Goal: Task Accomplishment & Management: Use online tool/utility

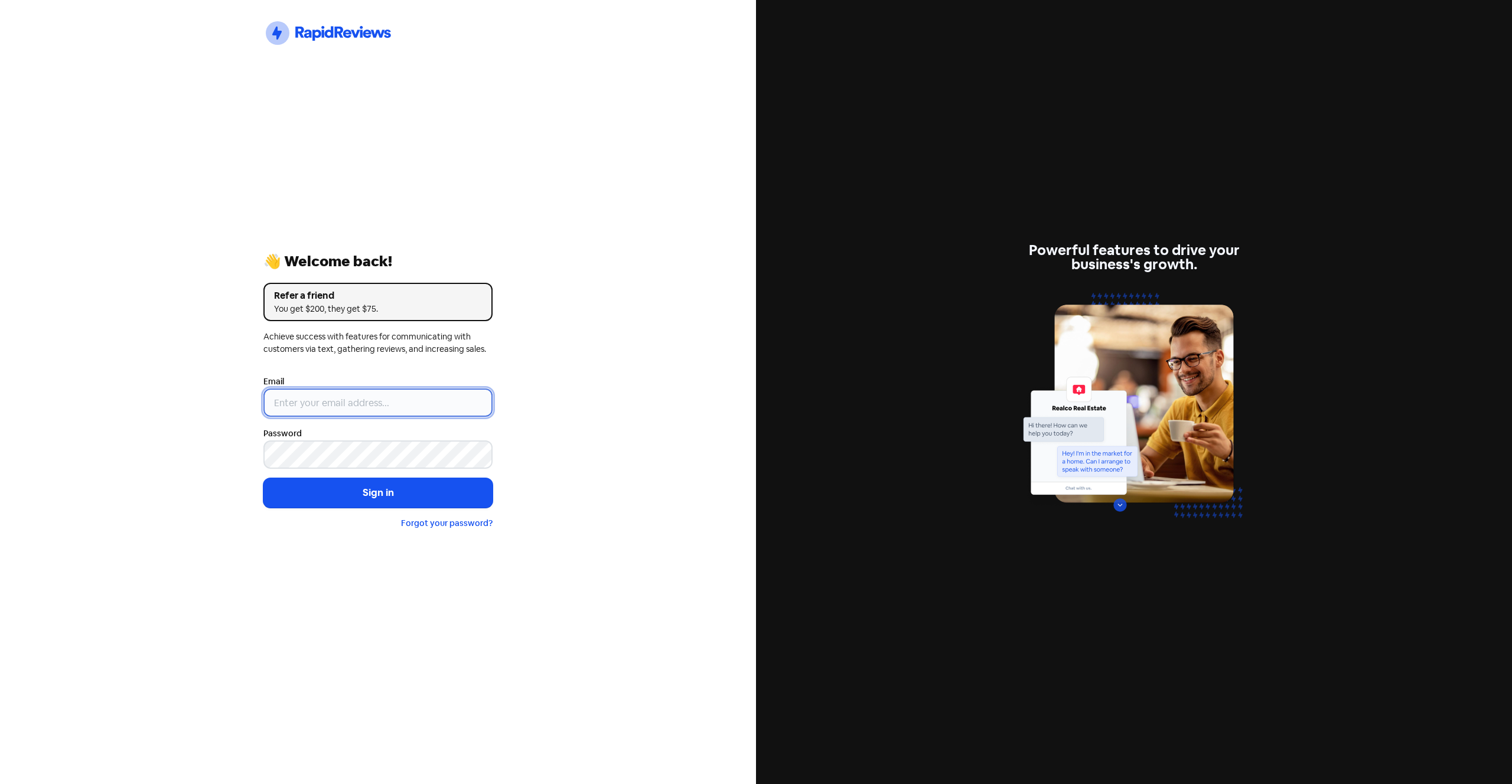
click at [357, 400] on input "email" at bounding box center [378, 402] width 229 height 29
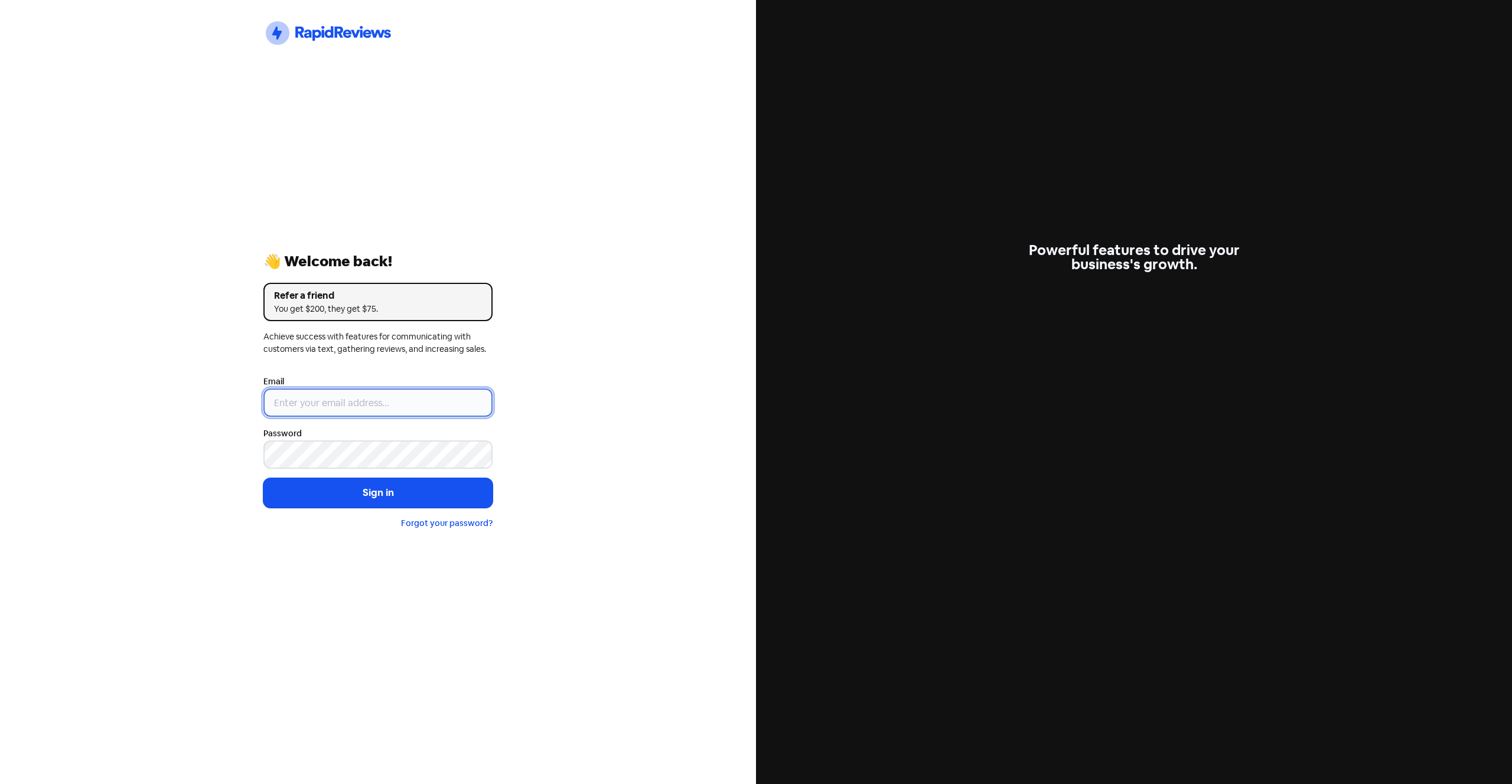
paste input "[EMAIL_ADDRESS][DOMAIN_NAME]"
type input "[EMAIL_ADDRESS][DOMAIN_NAME]"
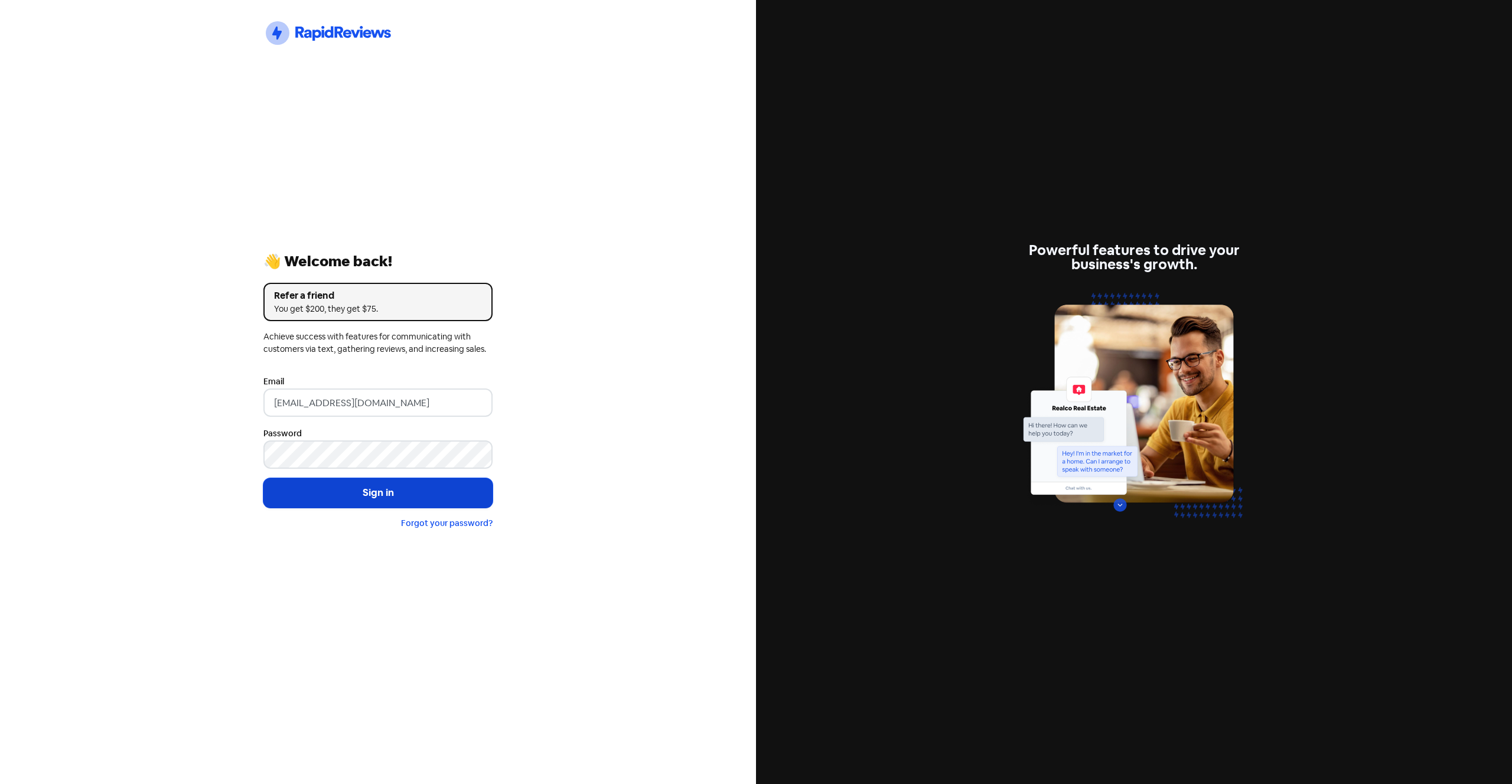
click at [420, 490] on button "Sign in" at bounding box center [378, 493] width 229 height 30
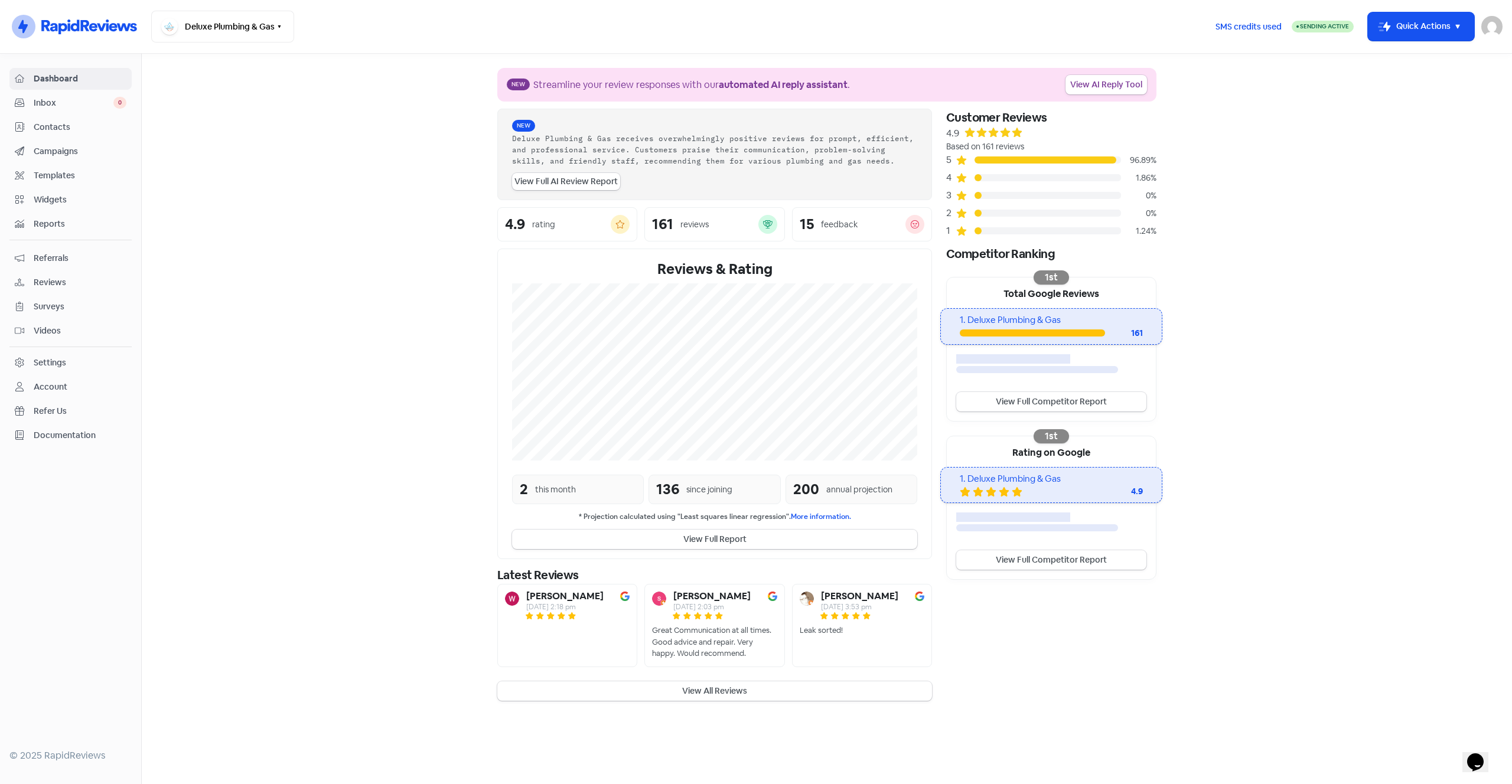
click at [39, 196] on span "Widgets" at bounding box center [79, 200] width 92 height 13
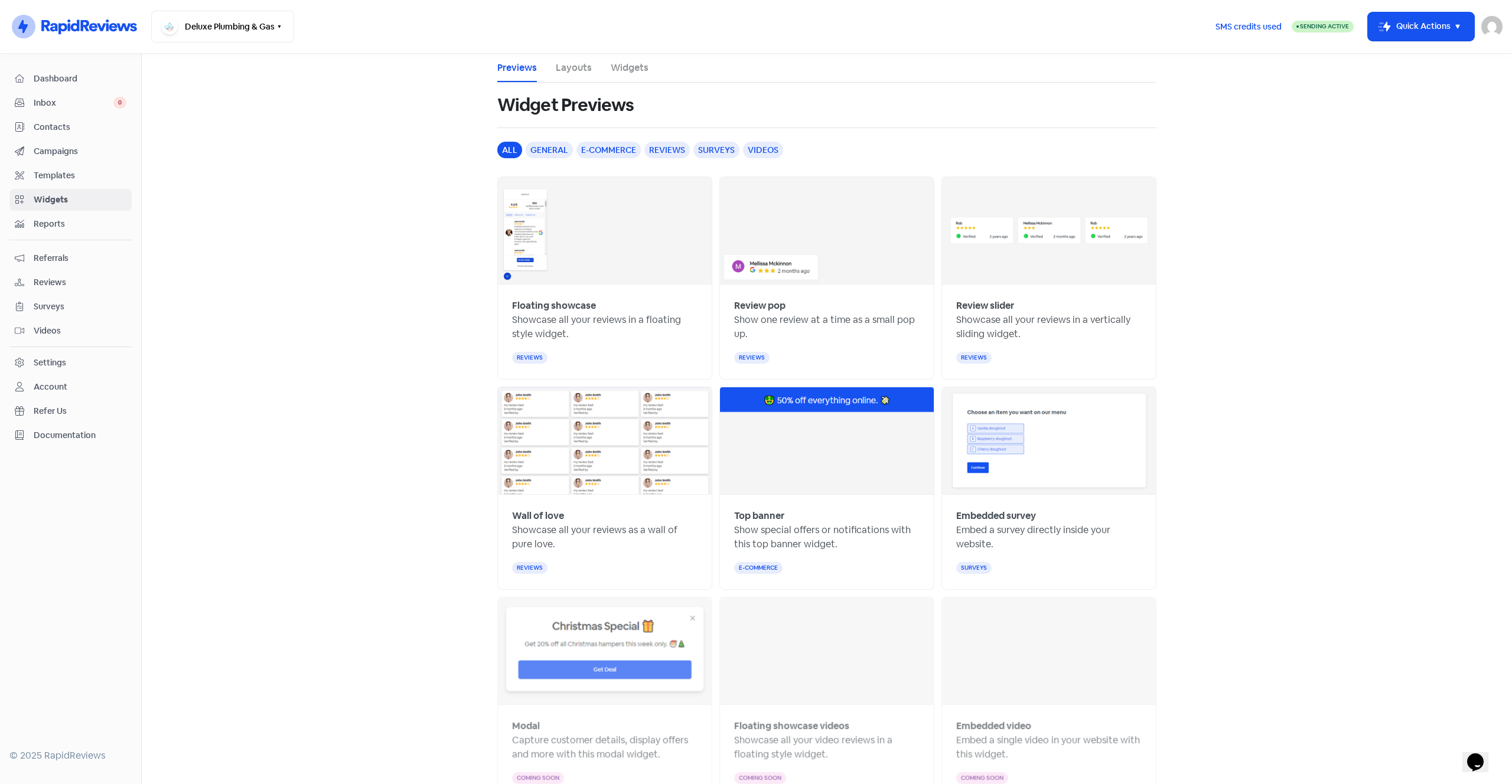
click at [1013, 261] on img at bounding box center [1049, 230] width 214 height 107
click at [978, 355] on div "reviews" at bounding box center [973, 358] width 35 height 12
drag, startPoint x: 973, startPoint y: 363, endPoint x: 981, endPoint y: 323, distance: 40.8
click at [973, 362] on div "reviews" at bounding box center [973, 358] width 35 height 12
click at [981, 323] on p "Showcase all your reviews in a vertically sliding widget." at bounding box center [1049, 327] width 185 height 29
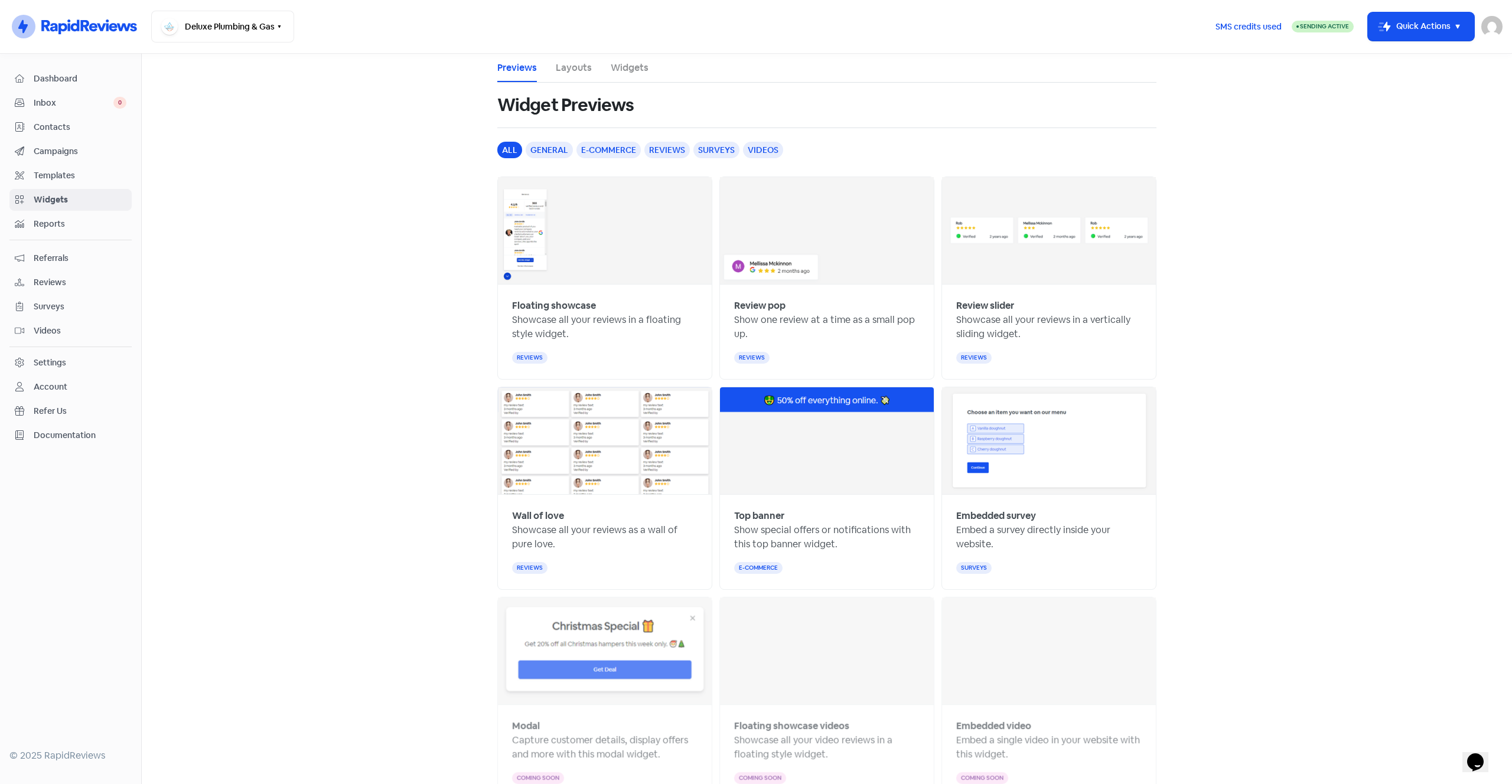
click at [982, 306] on b "Review slider" at bounding box center [985, 305] width 58 height 13
click at [982, 269] on img at bounding box center [1049, 230] width 214 height 107
click at [990, 246] on img at bounding box center [1049, 230] width 214 height 107
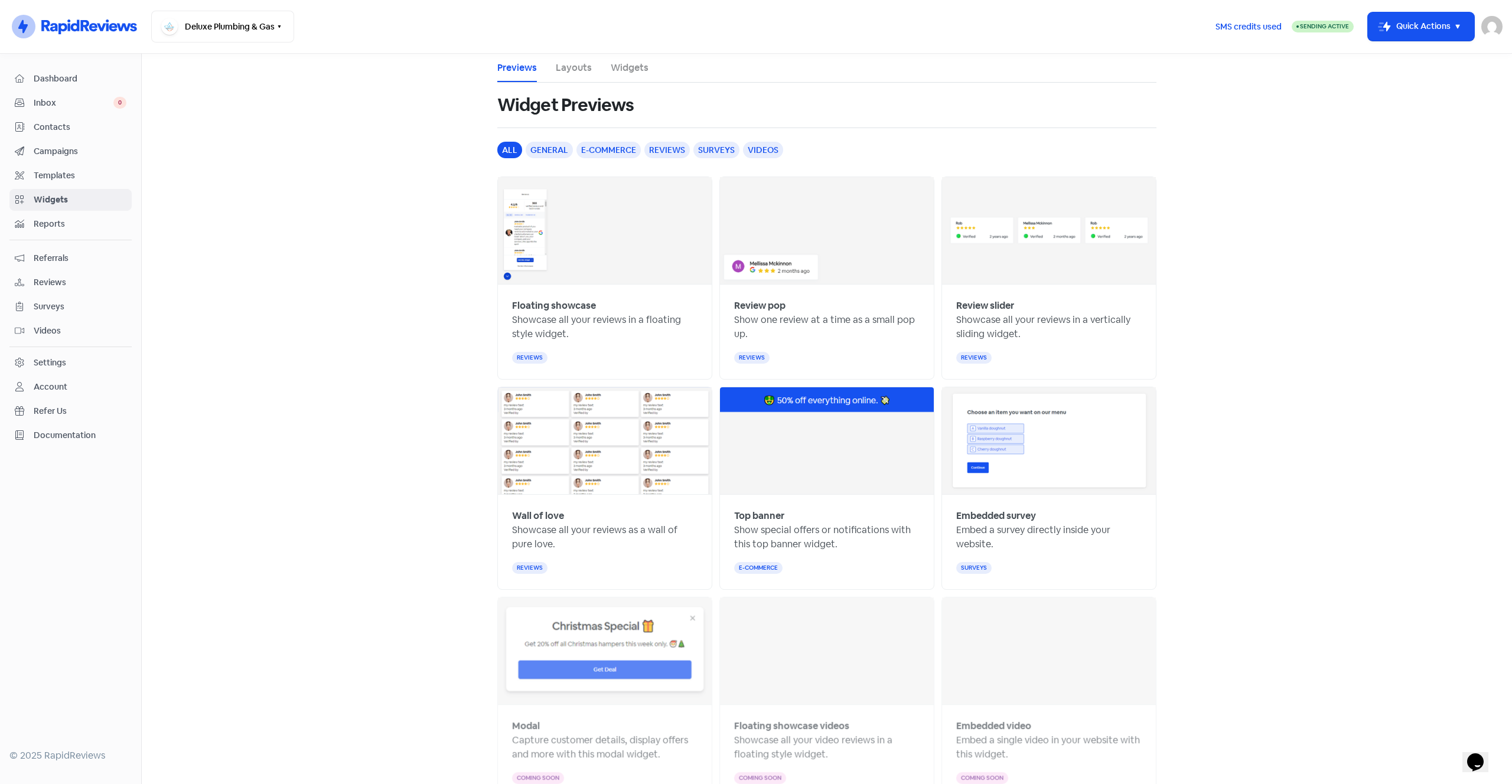
click at [990, 246] on img at bounding box center [1049, 230] width 214 height 107
drag, startPoint x: 1268, startPoint y: 293, endPoint x: 854, endPoint y: 187, distance: 427.4
click at [1267, 295] on main "Previews Layouts Widgets Widget Previews all general e-commerce reviews surveys…" at bounding box center [827, 419] width 1370 height 730
click at [1028, 363] on div "reviews" at bounding box center [1049, 358] width 185 height 14
click at [960, 364] on div "reviews" at bounding box center [1049, 358] width 185 height 14
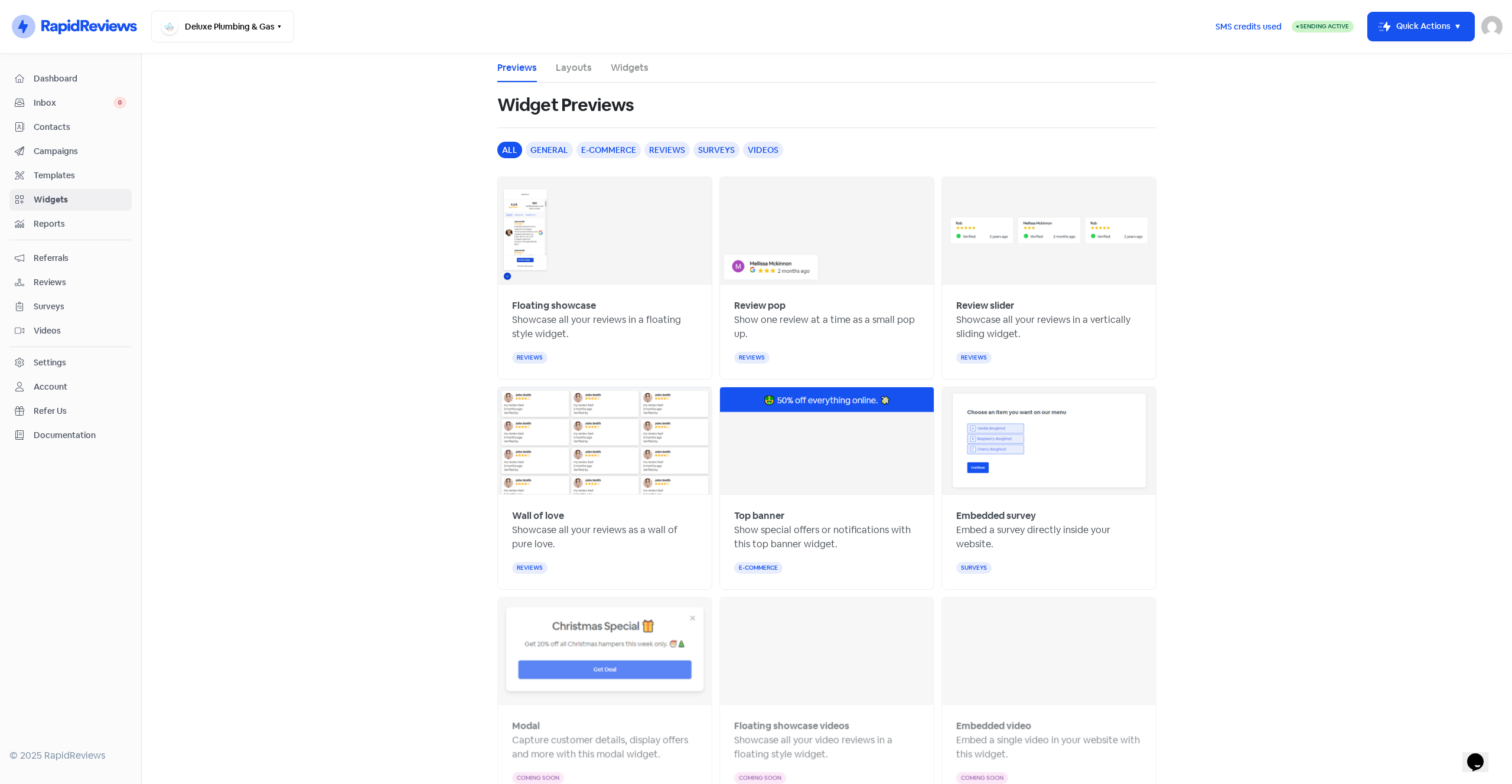
drag, startPoint x: 961, startPoint y: 360, endPoint x: 969, endPoint y: 296, distance: 64.5
click at [966, 331] on div "Review slider Showcase all your reviews in a vertically sliding widget. reviews" at bounding box center [1049, 331] width 214 height 94
drag, startPoint x: 968, startPoint y: 291, endPoint x: 967, endPoint y: 278, distance: 13.0
click at [968, 285] on div "Review slider Showcase all your reviews in a vertically sliding widget. reviews" at bounding box center [1049, 331] width 214 height 94
click at [966, 267] on img at bounding box center [1049, 230] width 214 height 107
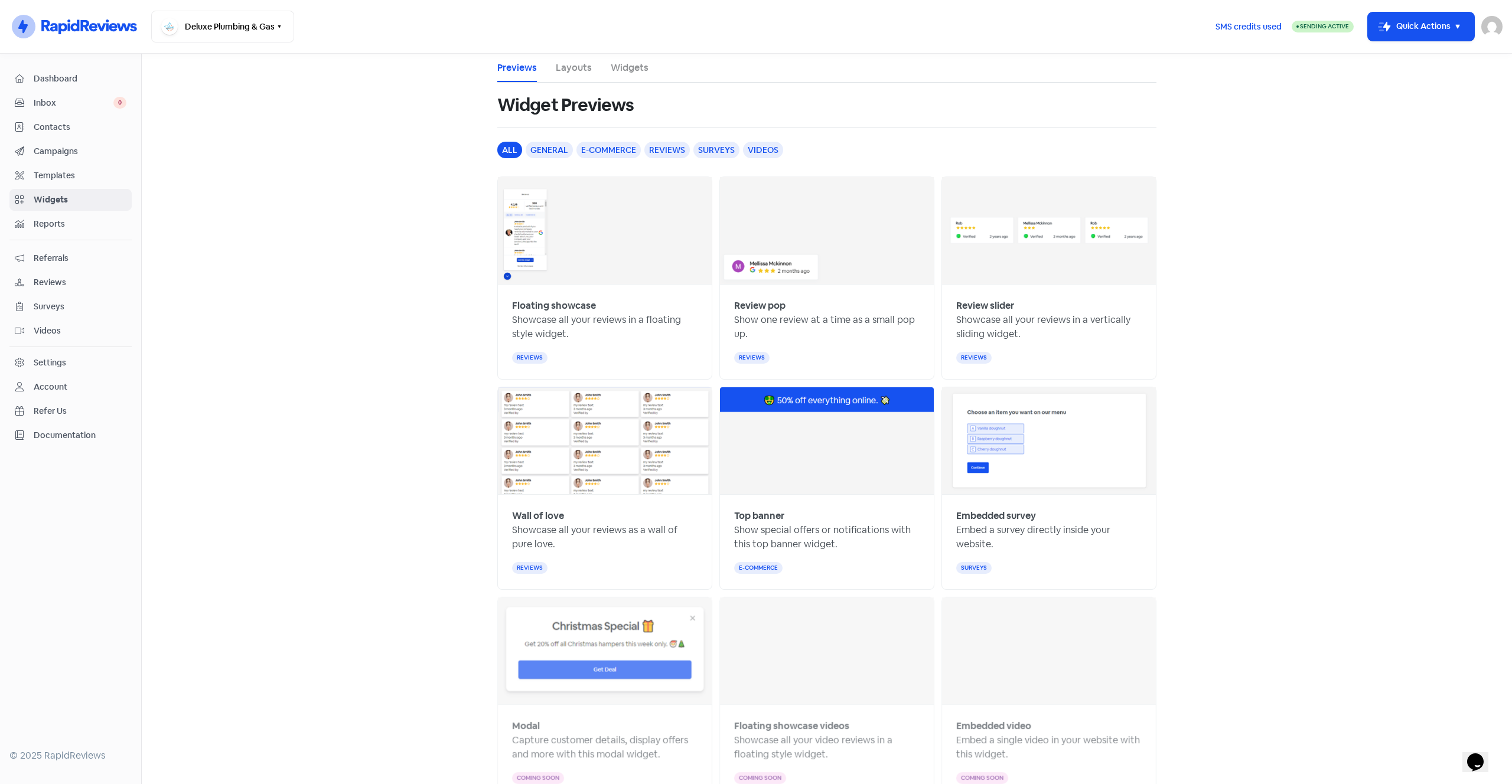
click at [961, 226] on img at bounding box center [1049, 230] width 214 height 107
click at [620, 64] on link "Widgets" at bounding box center [629, 68] width 38 height 14
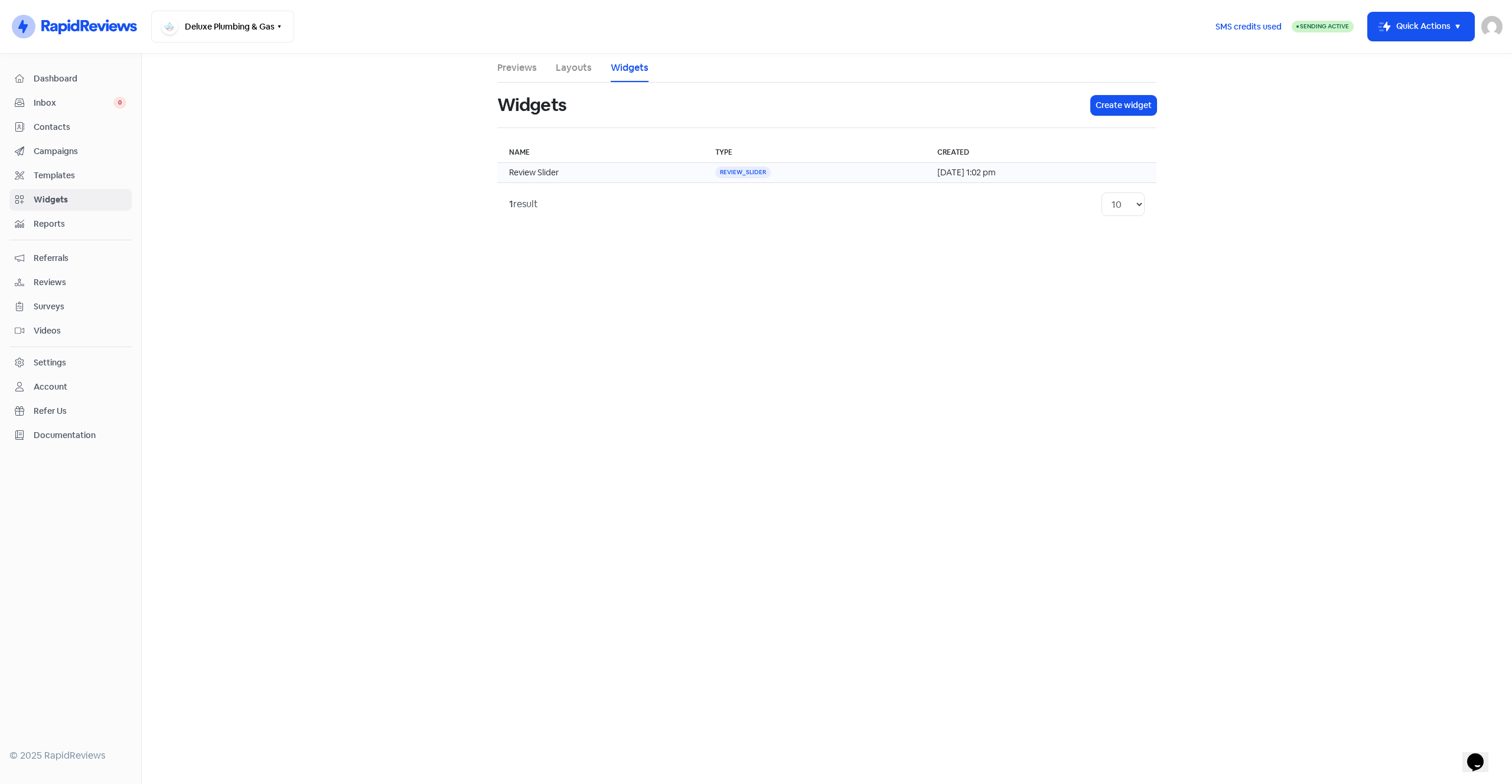
click at [673, 168] on td "Review Slider" at bounding box center [601, 173] width 206 height 20
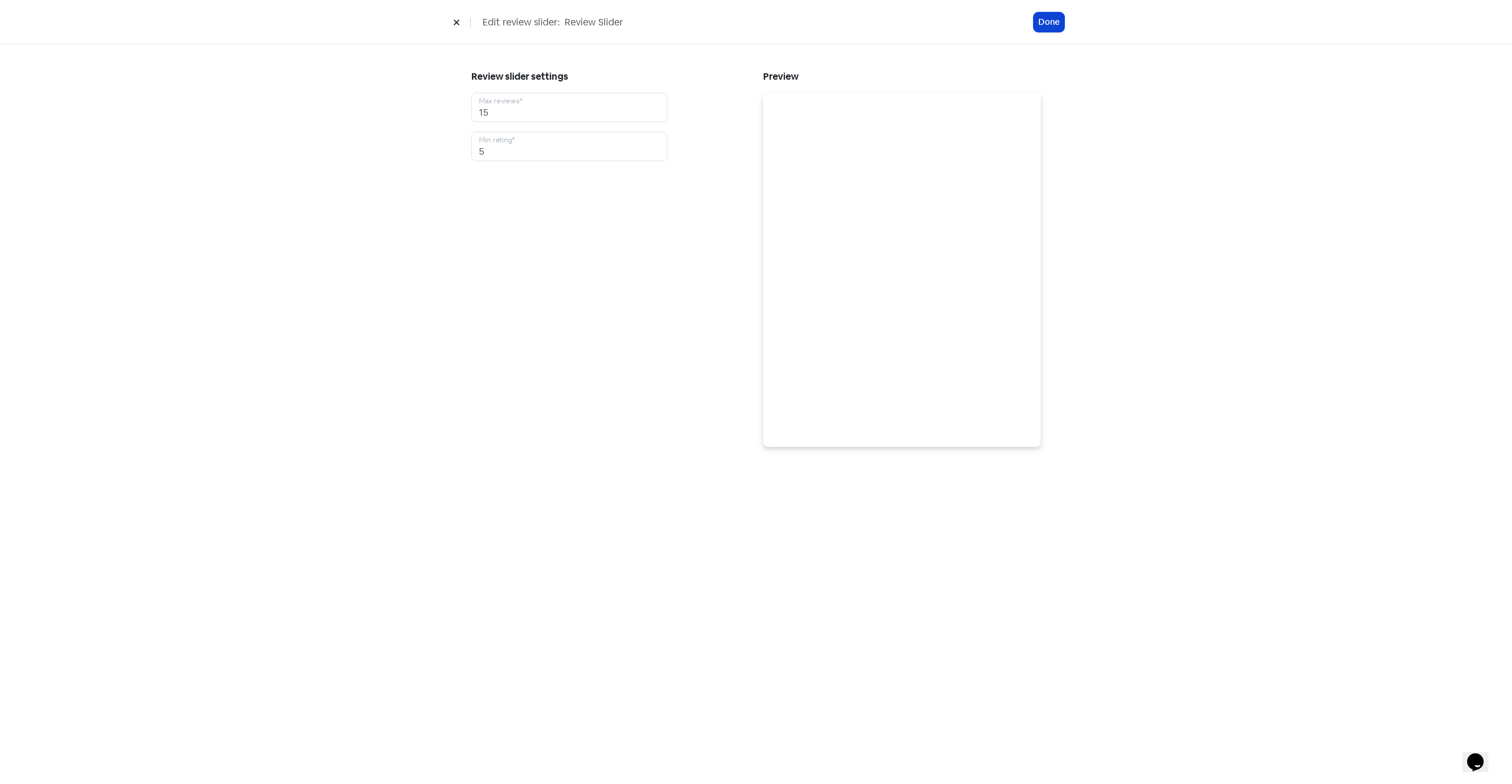
click at [1047, 18] on button "Done" at bounding box center [1049, 22] width 30 height 20
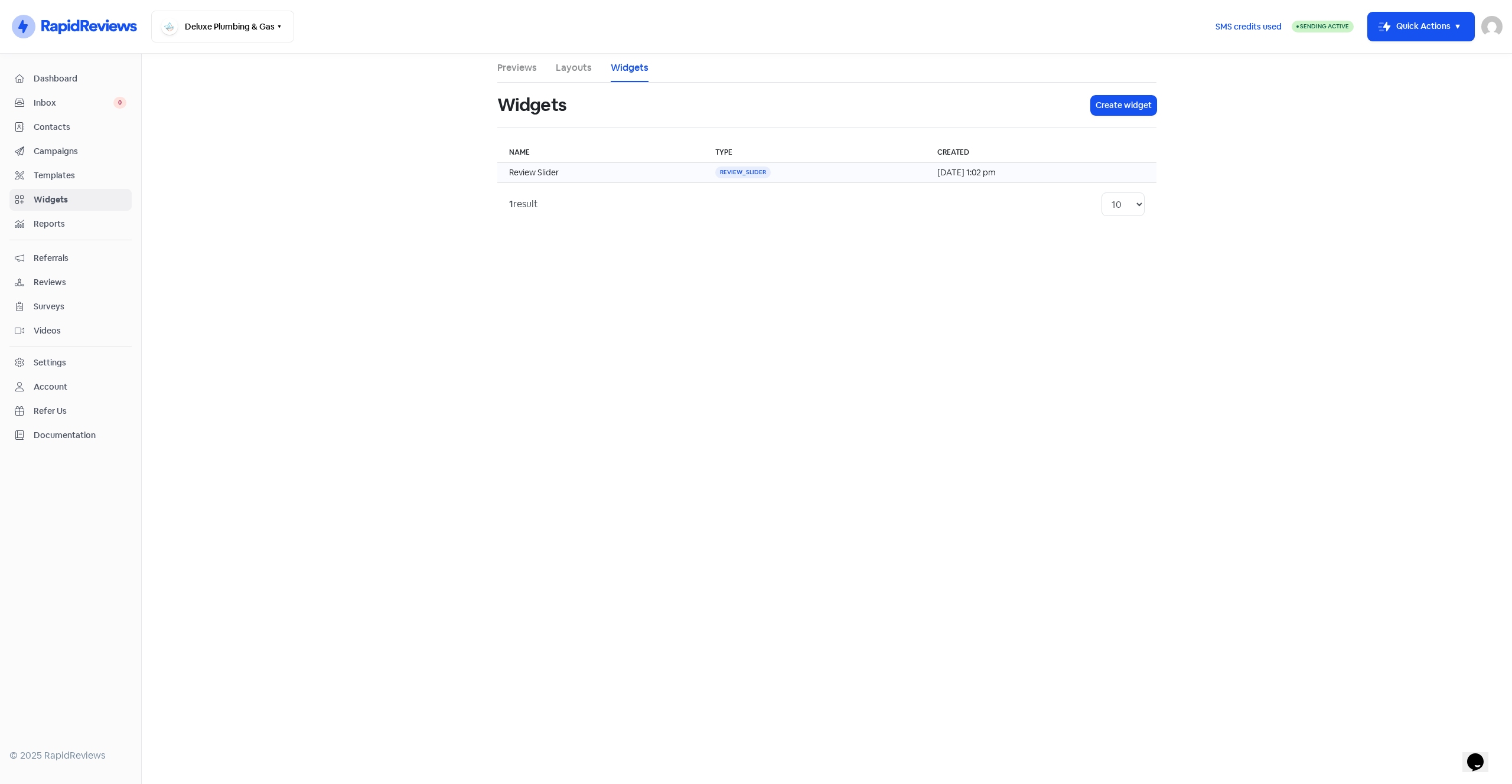
click at [1049, 167] on td "28 Aug 2025, 1:02 pm" at bounding box center [1040, 173] width 231 height 20
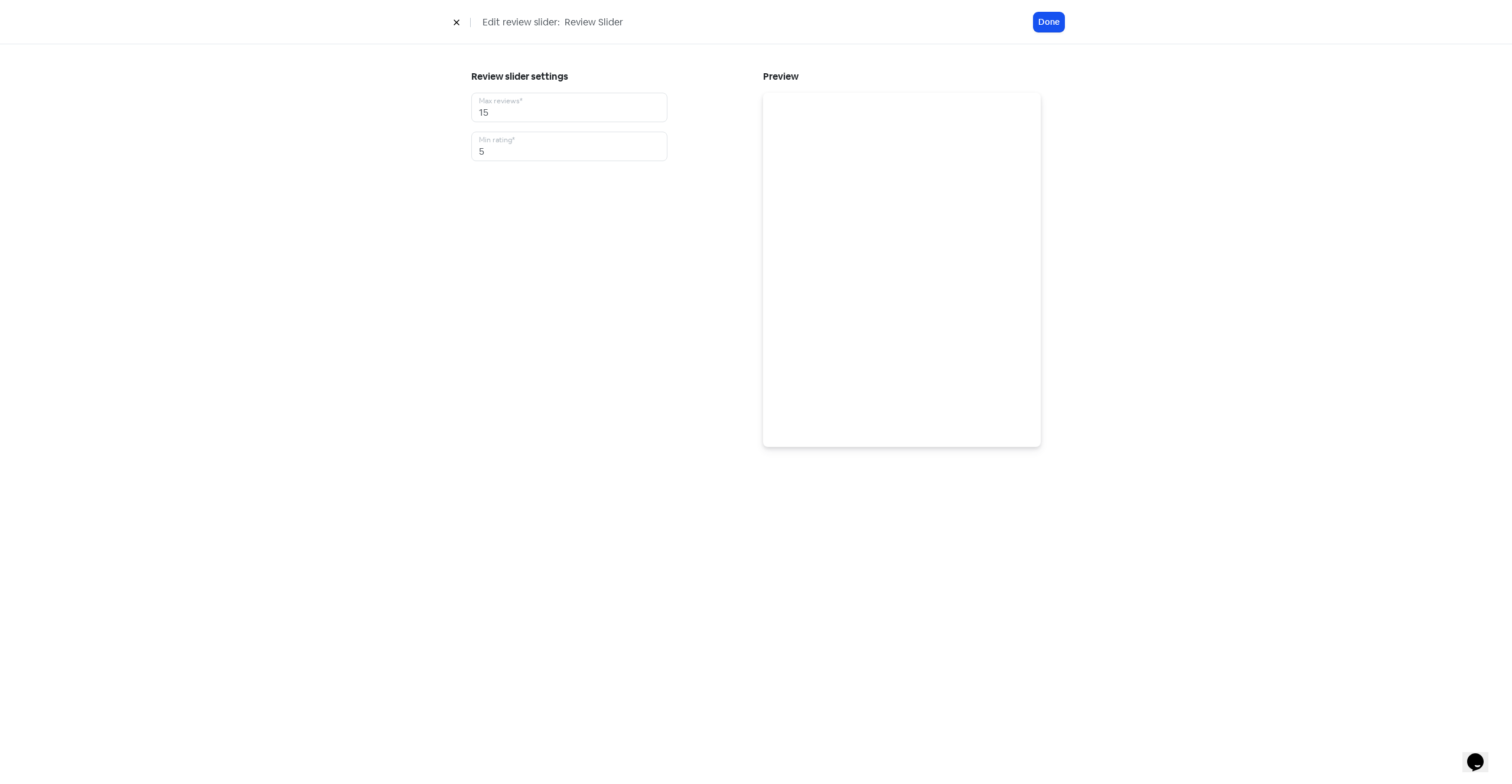
click at [453, 20] on icon at bounding box center [456, 23] width 7 height 7
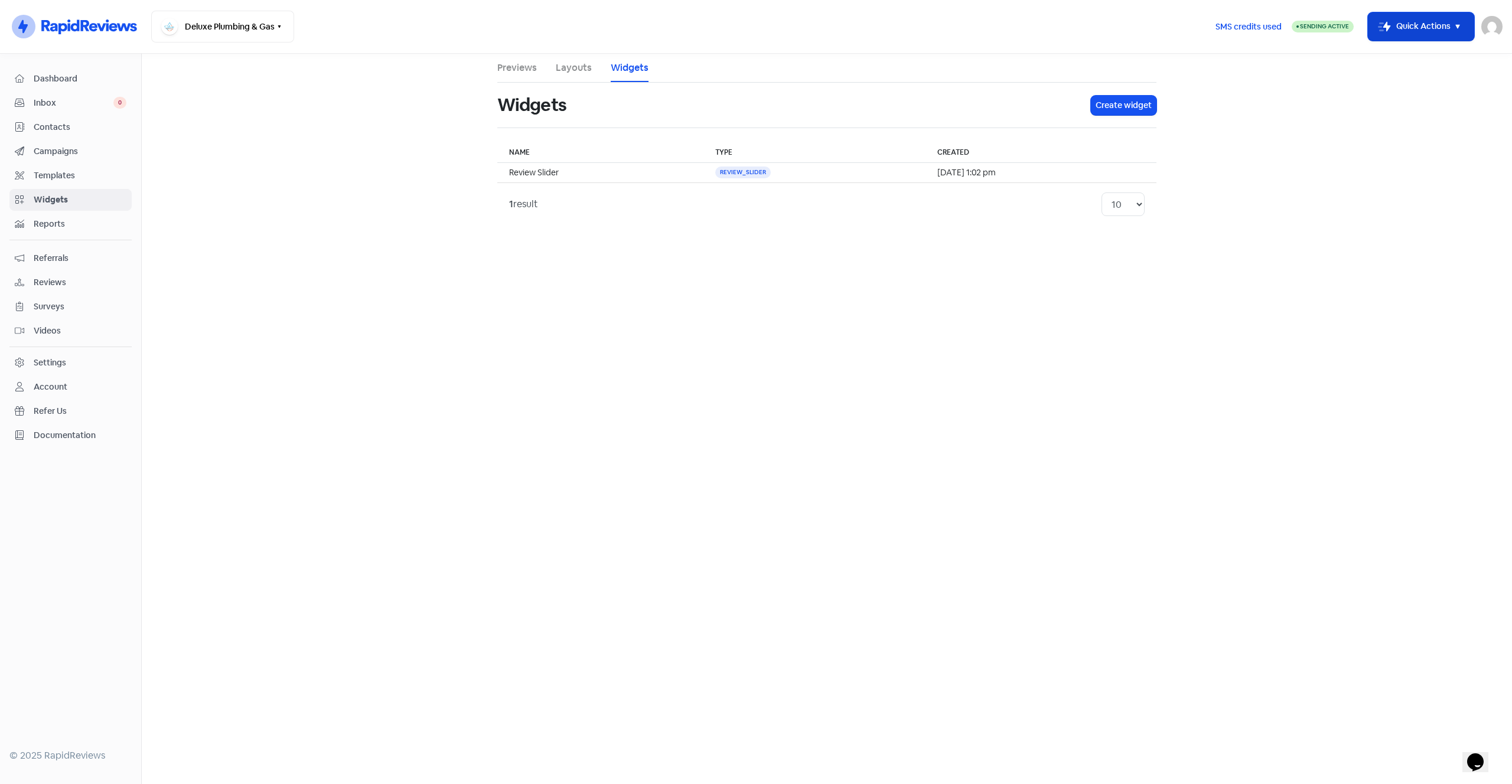
click at [1444, 20] on button "Icon For Thunder-move Quick Actions" at bounding box center [1421, 27] width 106 height 29
click at [575, 67] on link "Layouts" at bounding box center [574, 68] width 36 height 14
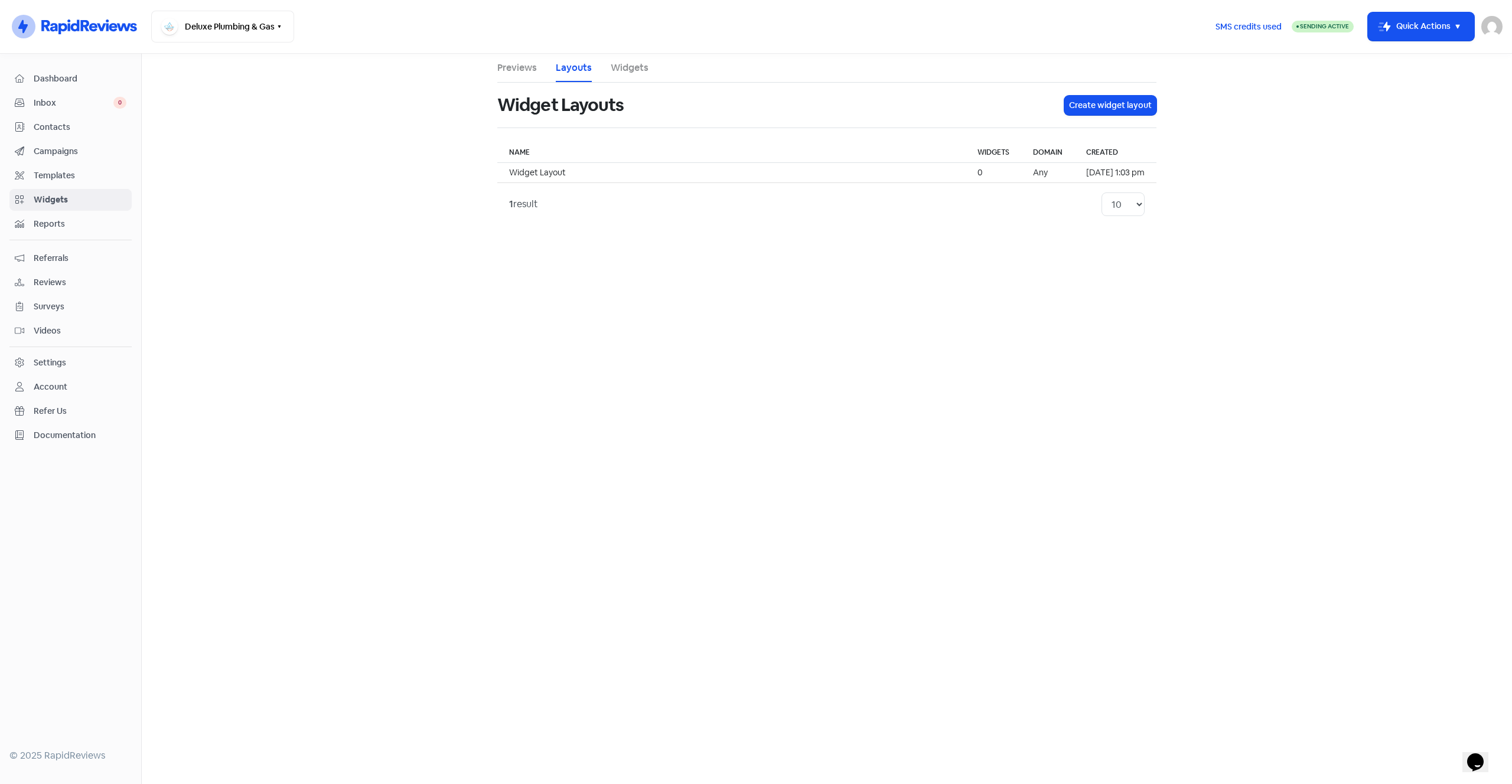
click at [61, 365] on div "Settings" at bounding box center [50, 362] width 32 height 13
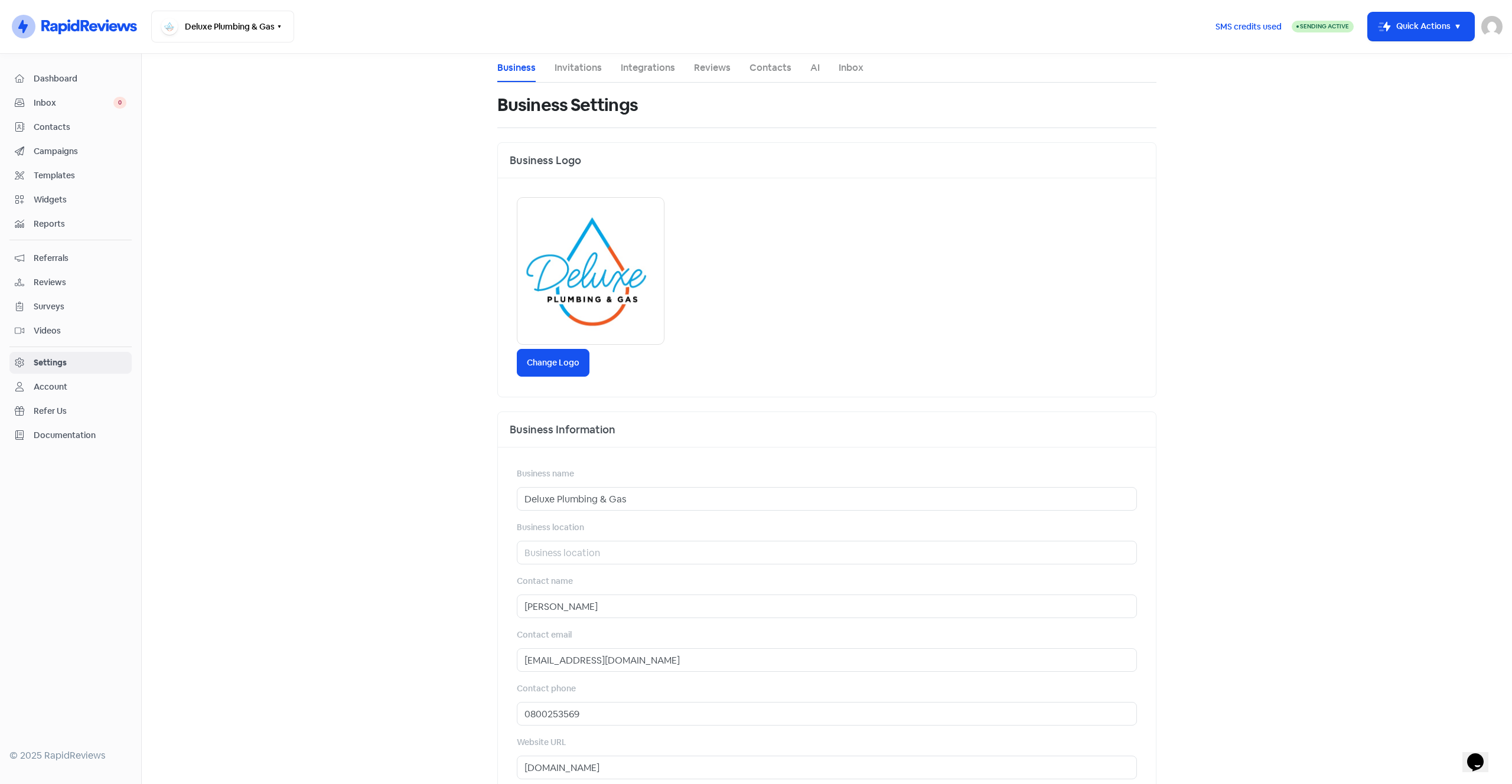
click at [564, 60] on li "Invitations" at bounding box center [578, 68] width 47 height 29
click at [568, 70] on link "Invitations" at bounding box center [578, 68] width 47 height 14
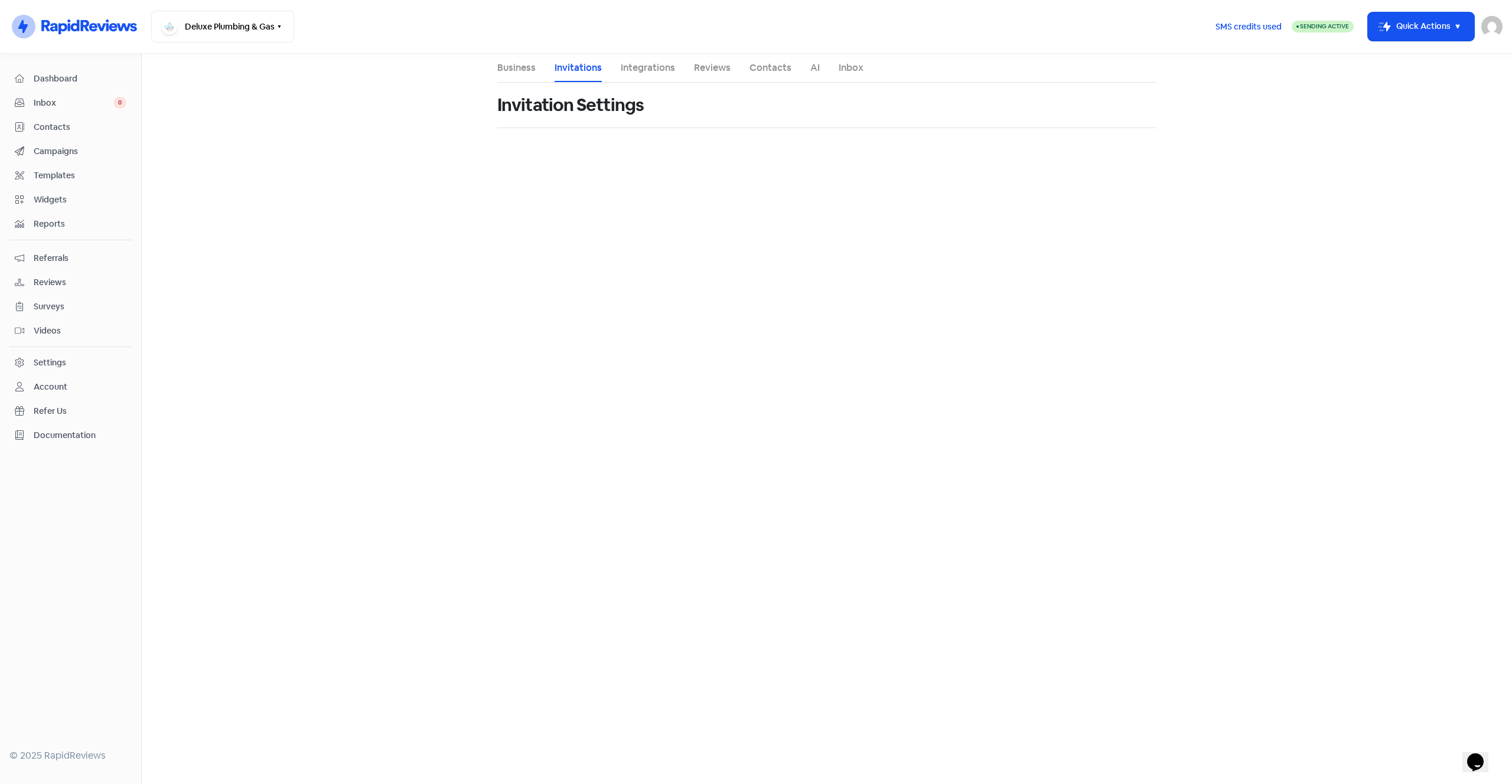
select select "Pacific/Auckland"
select select "09:00:00"
select select "17:30:00"
select select "09:00:00"
select select "17:30:00"
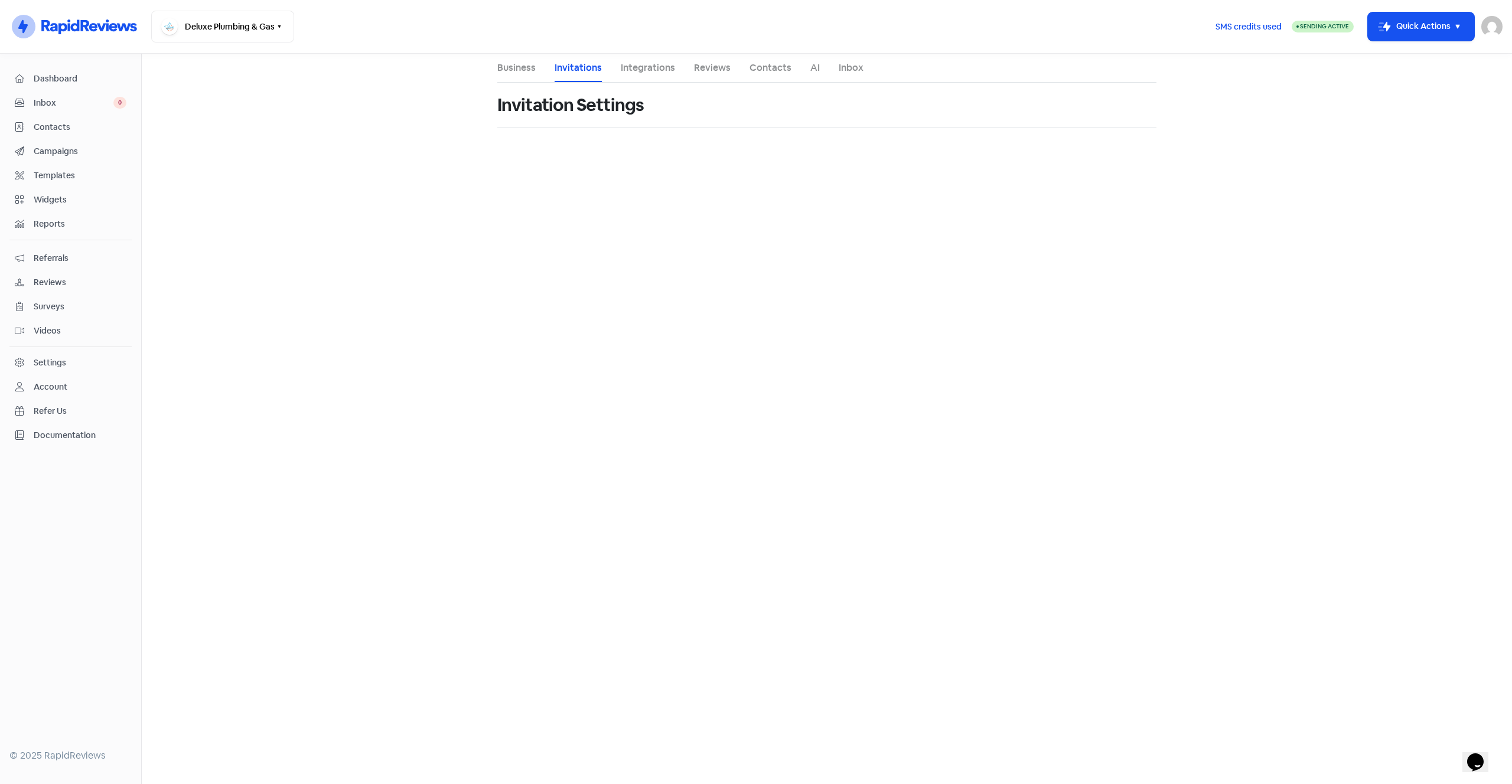
select select "09:00:00"
select select "17:30:00"
select select "09:00:00"
select select "17:30:00"
select select "09:00:00"
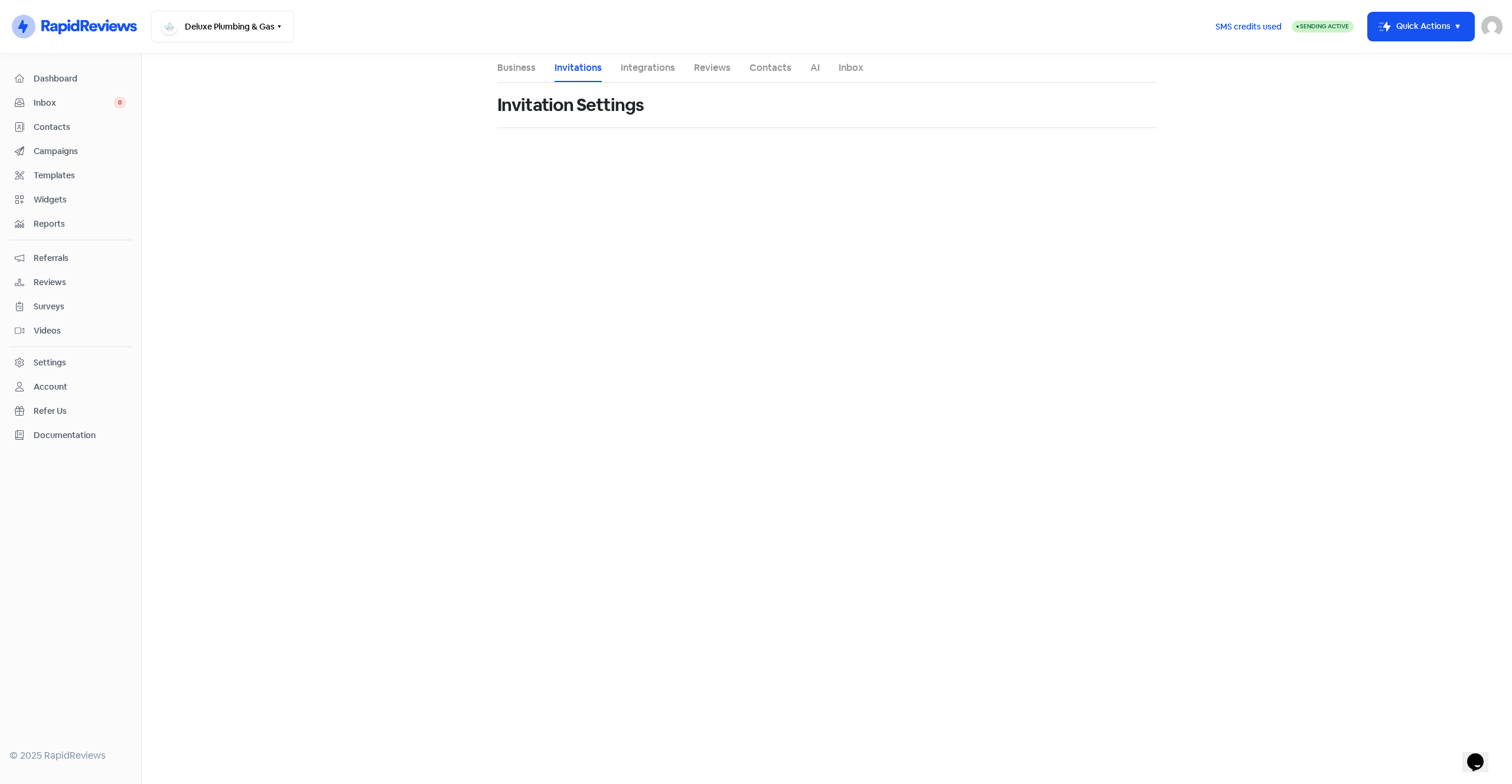
select select "17:30:00"
select select "NZ"
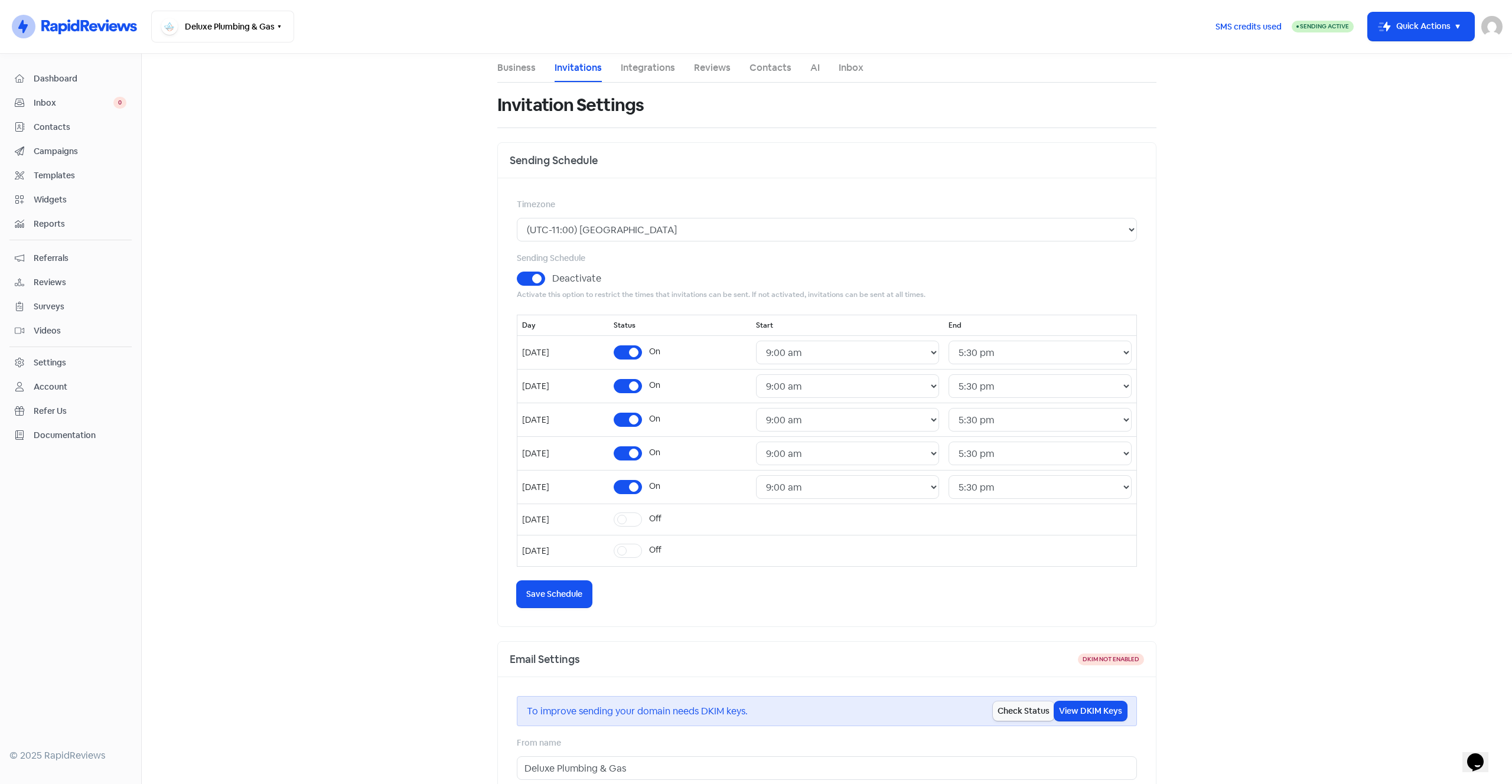
click at [639, 73] on link "Integrations" at bounding box center [648, 68] width 54 height 14
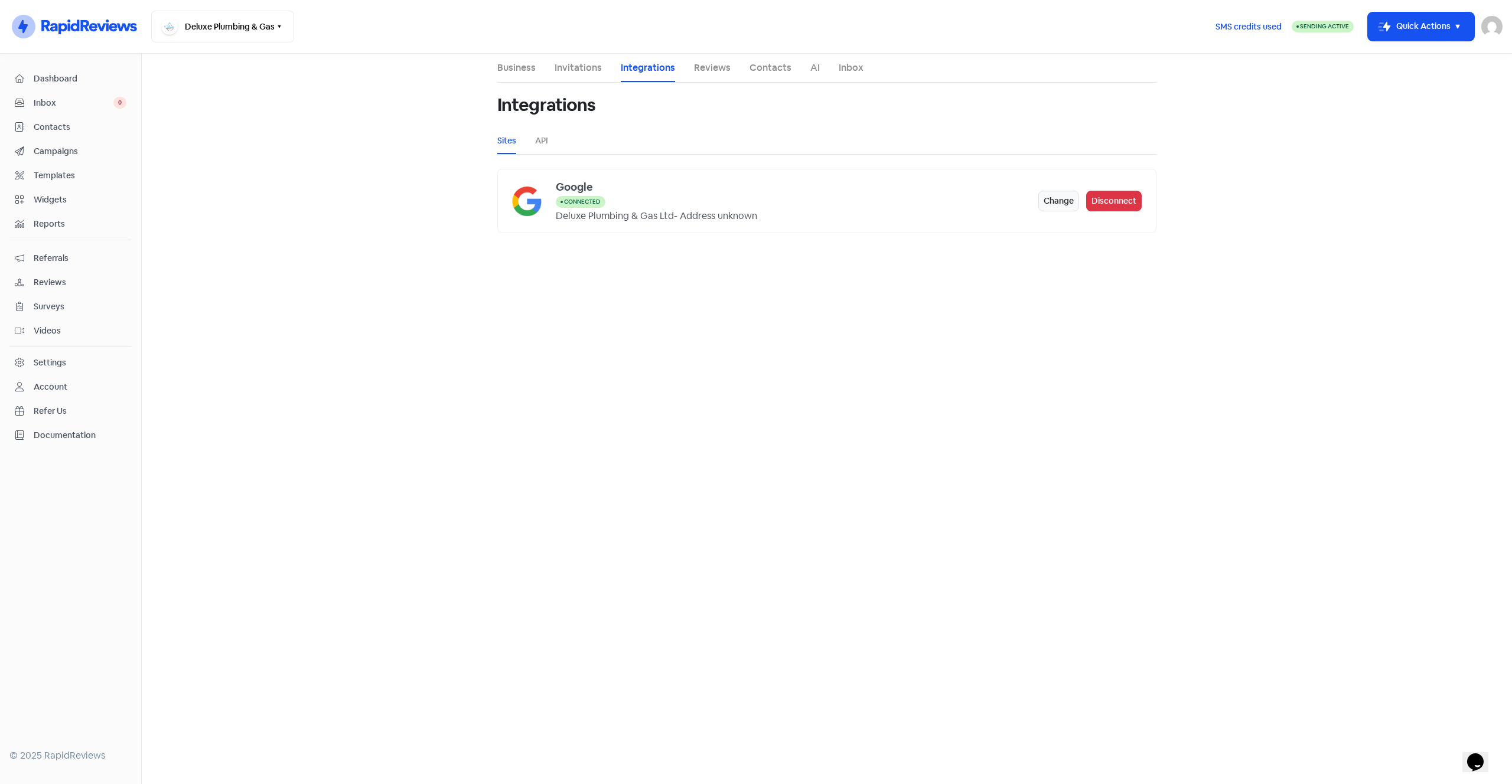
click at [714, 70] on link "Reviews" at bounding box center [712, 68] width 36 height 14
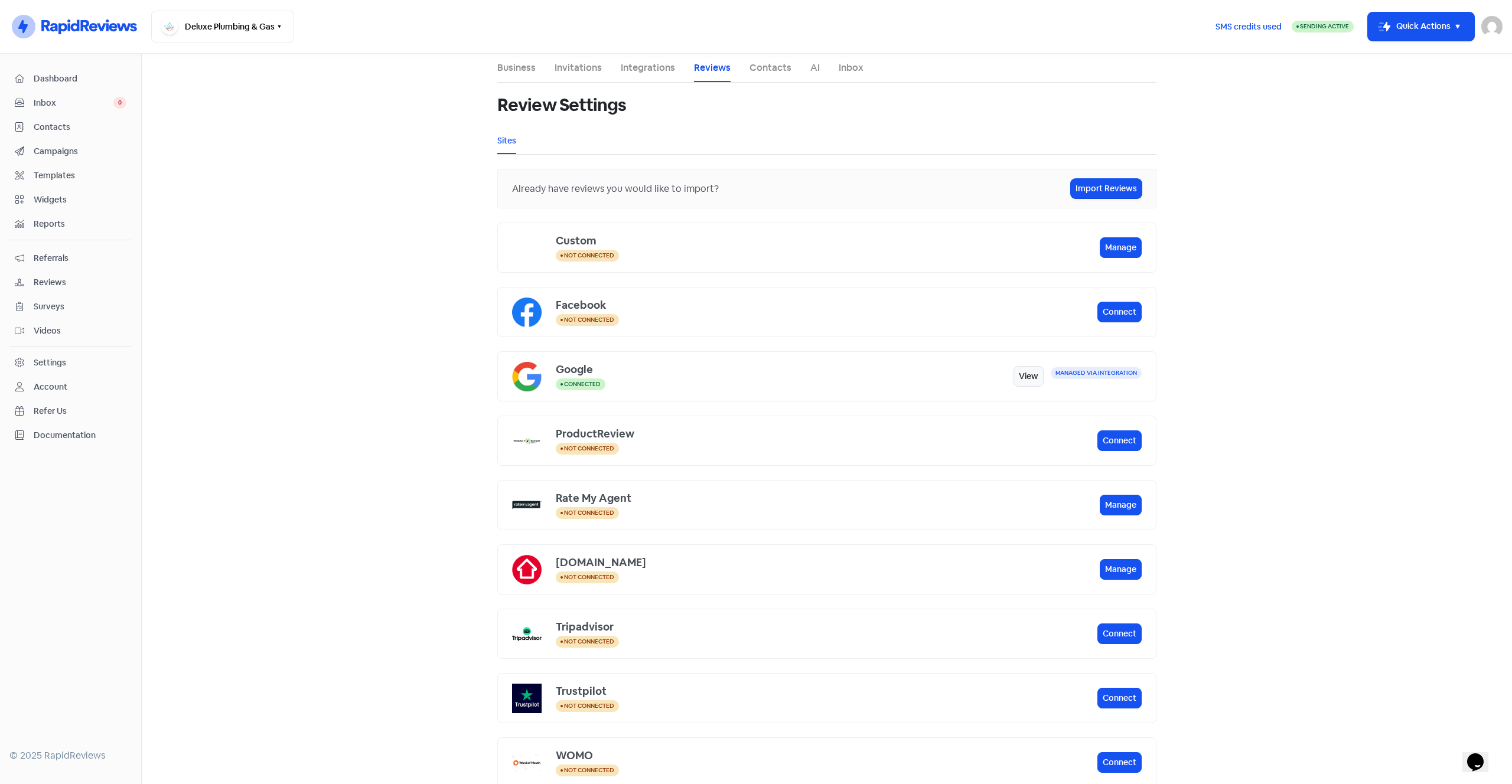
click at [769, 66] on link "Contacts" at bounding box center [770, 68] width 42 height 14
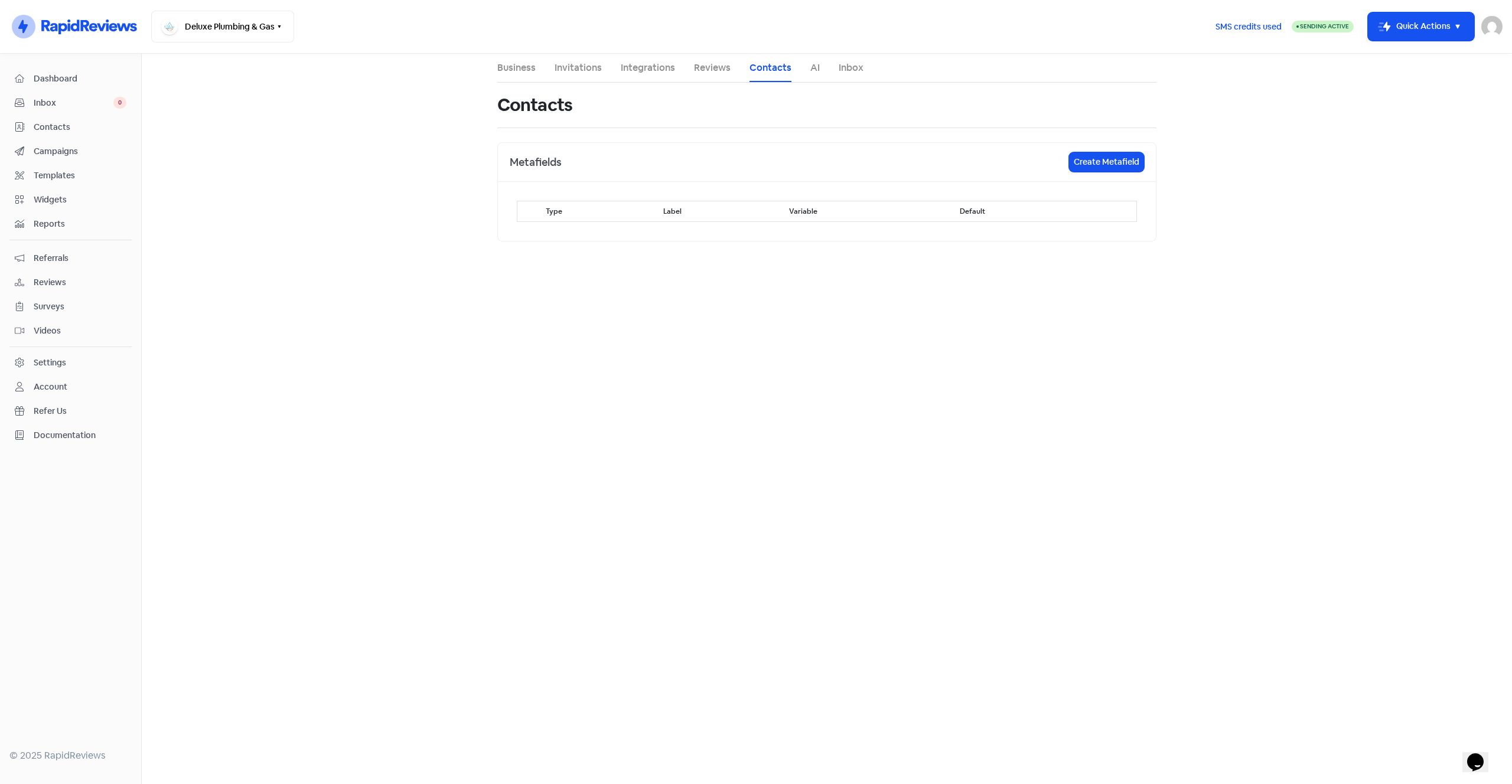
click at [810, 68] on link "AI" at bounding box center [815, 68] width 10 height 14
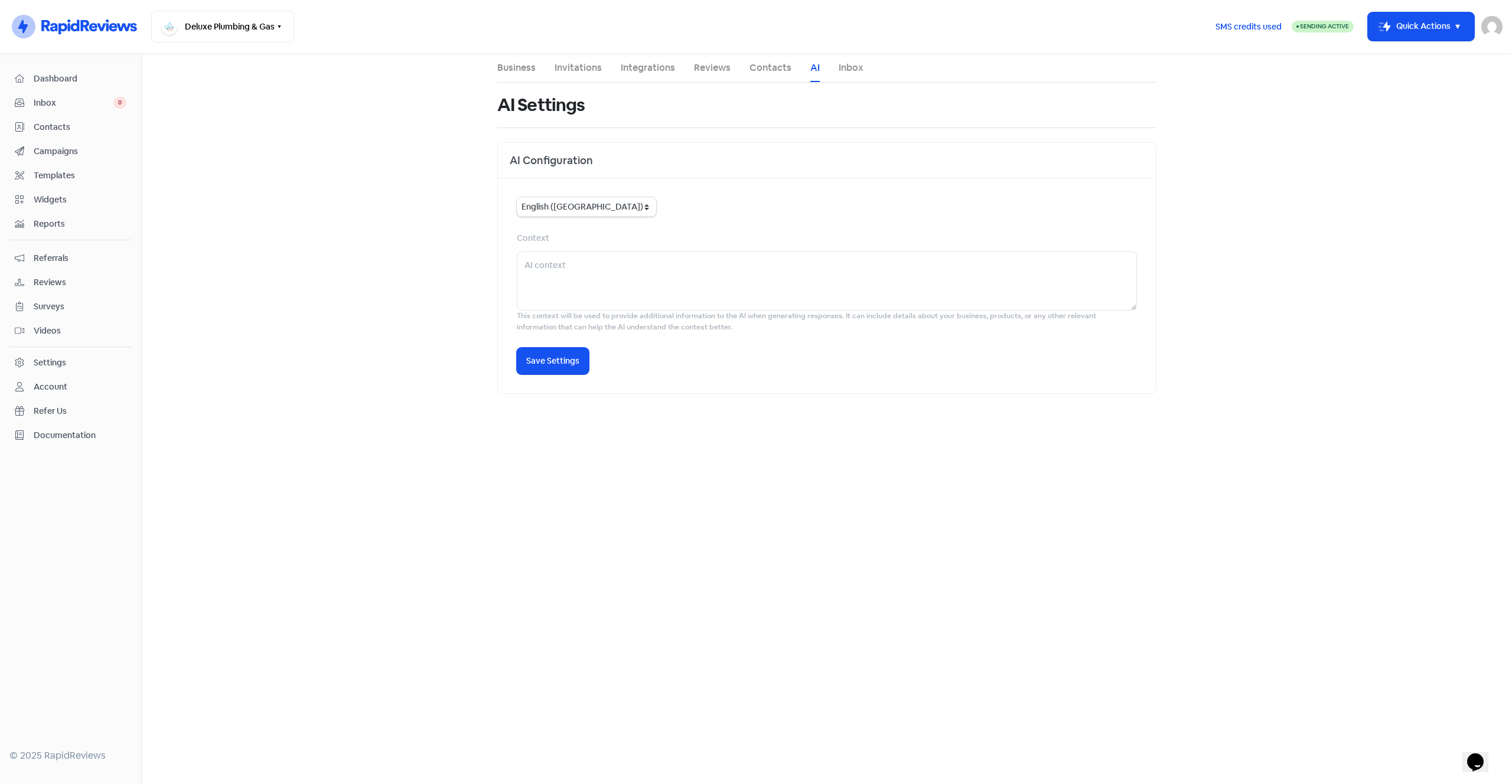
click at [852, 66] on link "Inbox" at bounding box center [851, 68] width 25 height 14
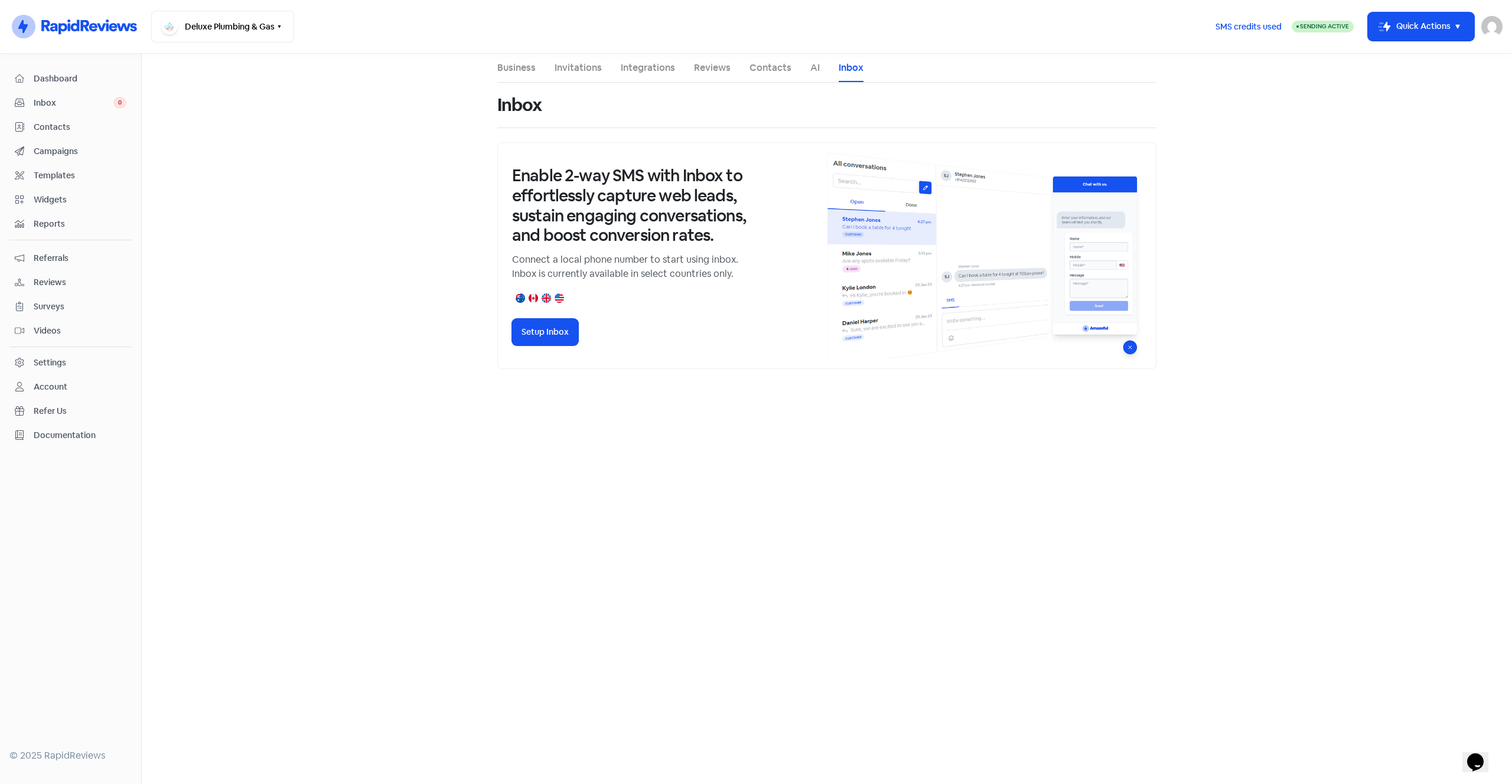
click at [75, 195] on span "Widgets" at bounding box center [79, 200] width 92 height 13
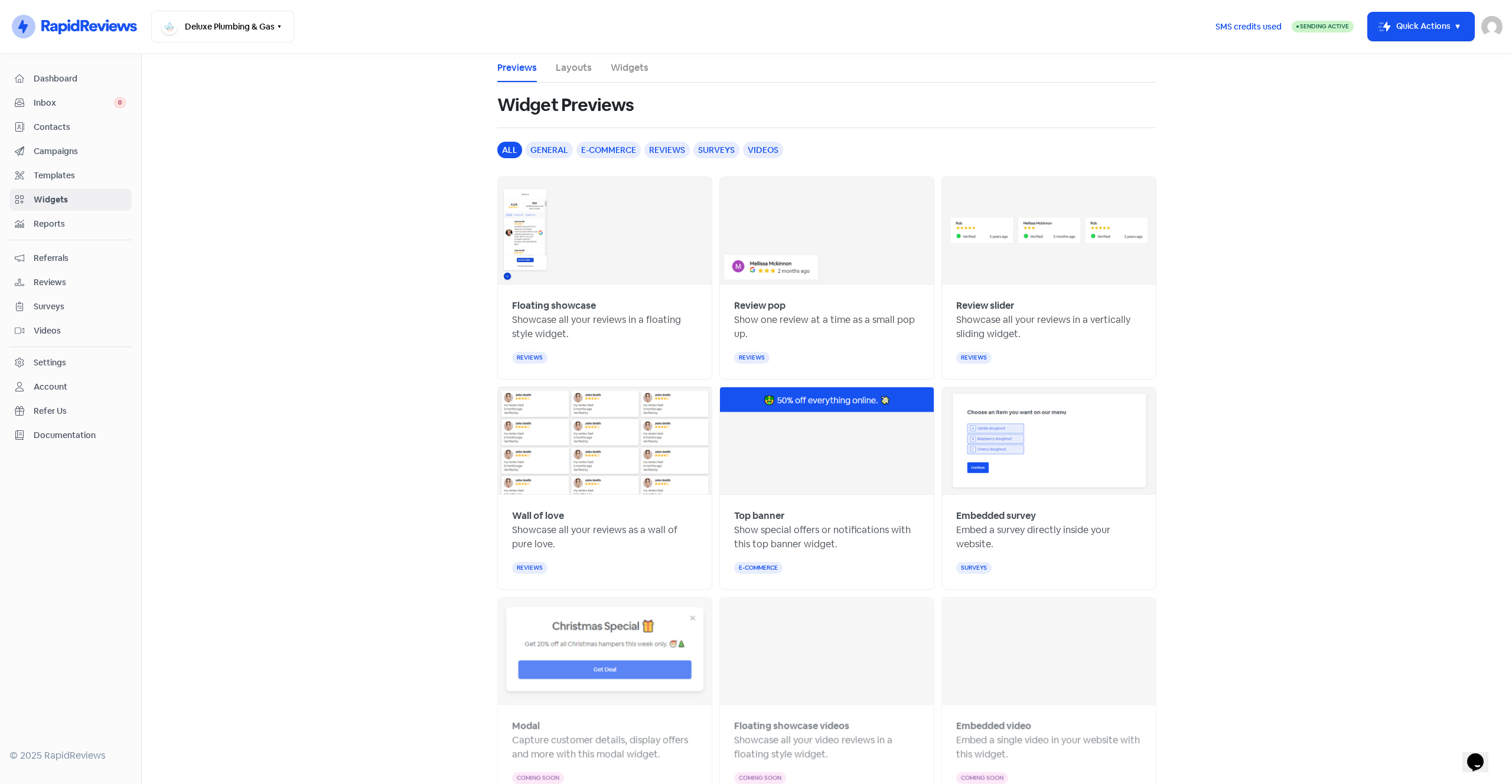
click at [573, 72] on link "Layouts" at bounding box center [574, 68] width 36 height 14
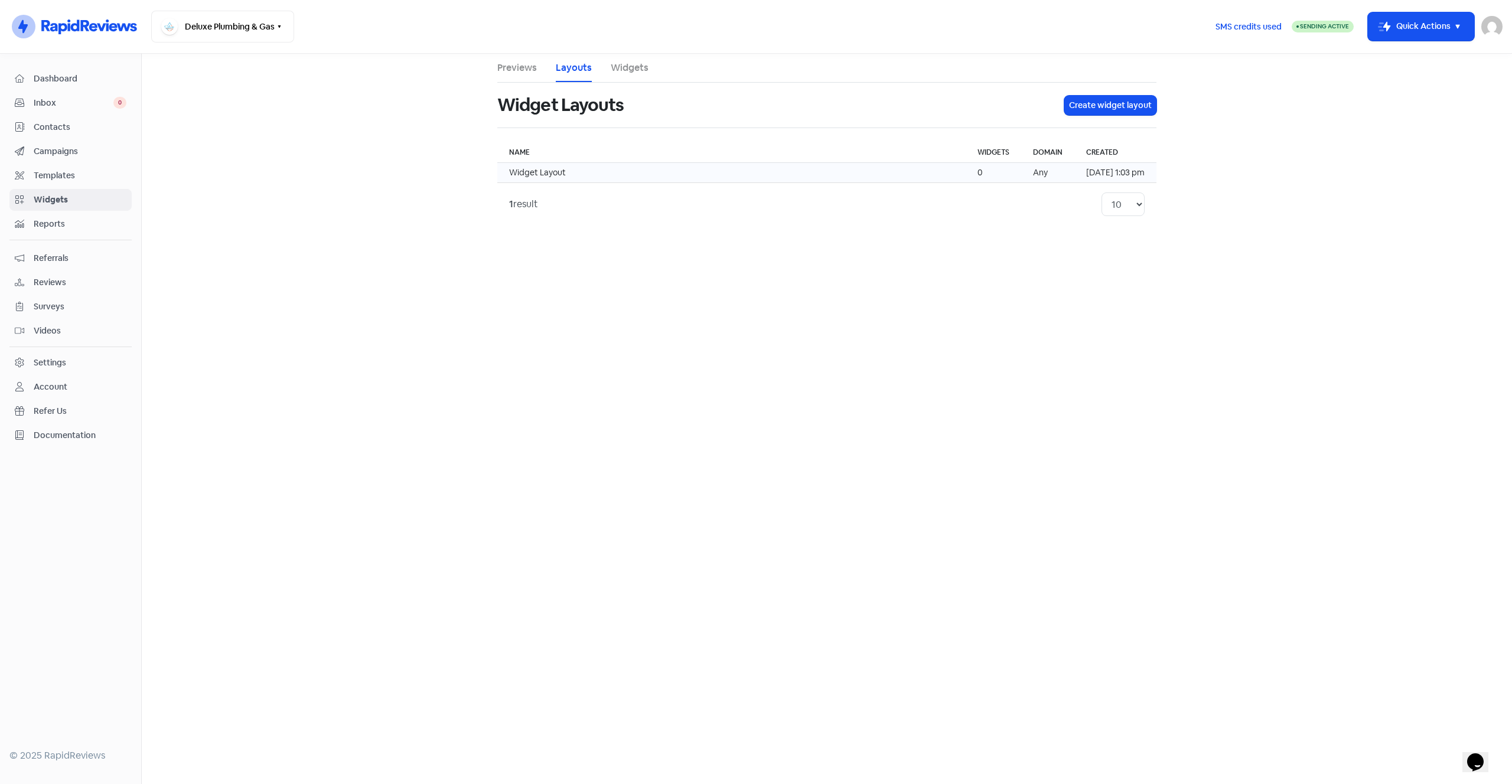
click at [674, 168] on td "Widget Layout" at bounding box center [731, 173] width 468 height 20
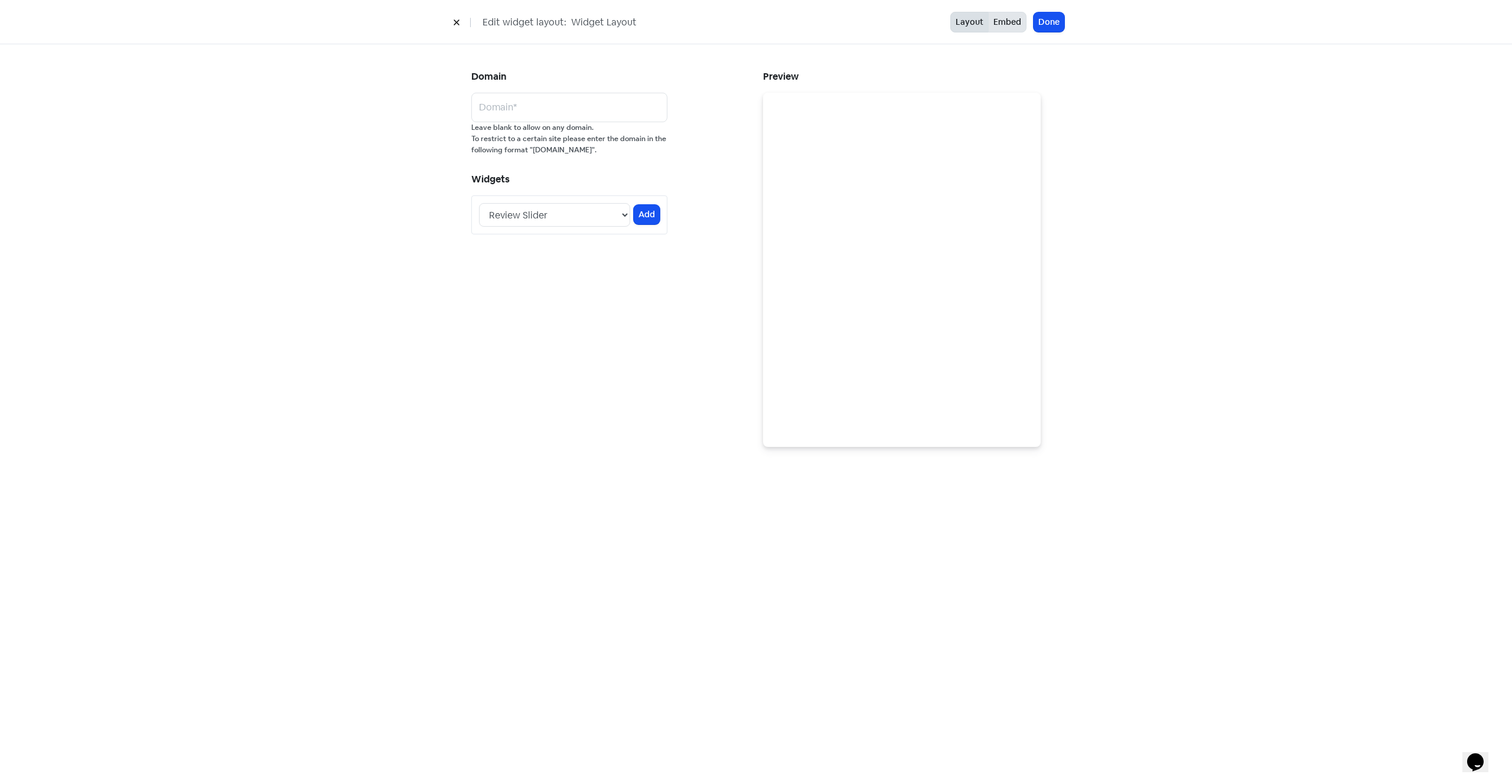
click at [1007, 22] on button "Embed" at bounding box center [1007, 22] width 38 height 21
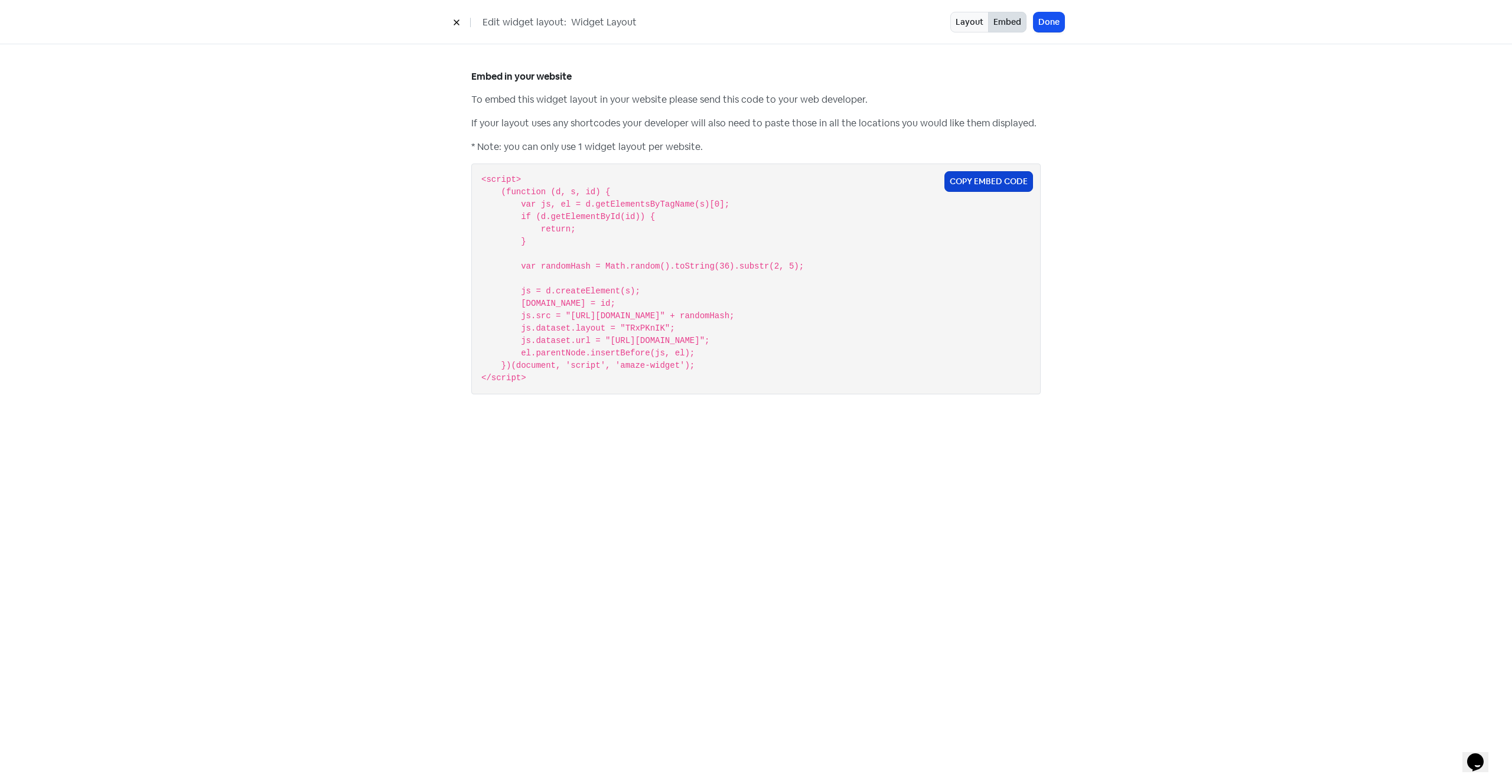
click at [982, 181] on button "Copy Embed Code" at bounding box center [988, 181] width 89 height 21
click at [969, 25] on button "Layout" at bounding box center [969, 22] width 38 height 21
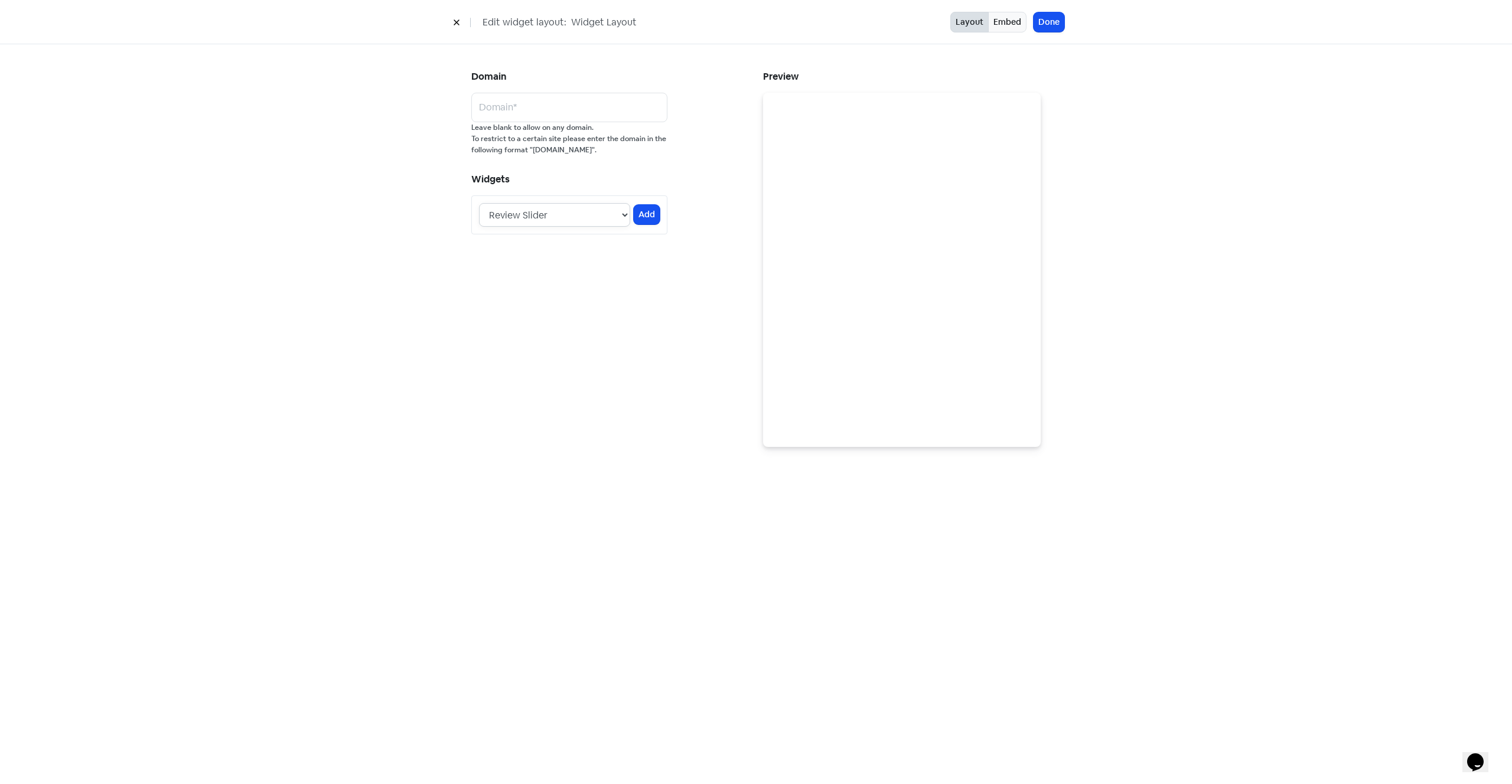
click at [555, 217] on select "Review Slider" at bounding box center [554, 215] width 151 height 24
click at [541, 113] on input "text" at bounding box center [569, 107] width 196 height 30
paste input "deluxeplumbing.co.nz"
type input "deluxeplumbing.co.nz"
click at [558, 154] on small "Leave blank to allow on any domain. To restrict to a certain site please enter …" at bounding box center [569, 139] width 196 height 33
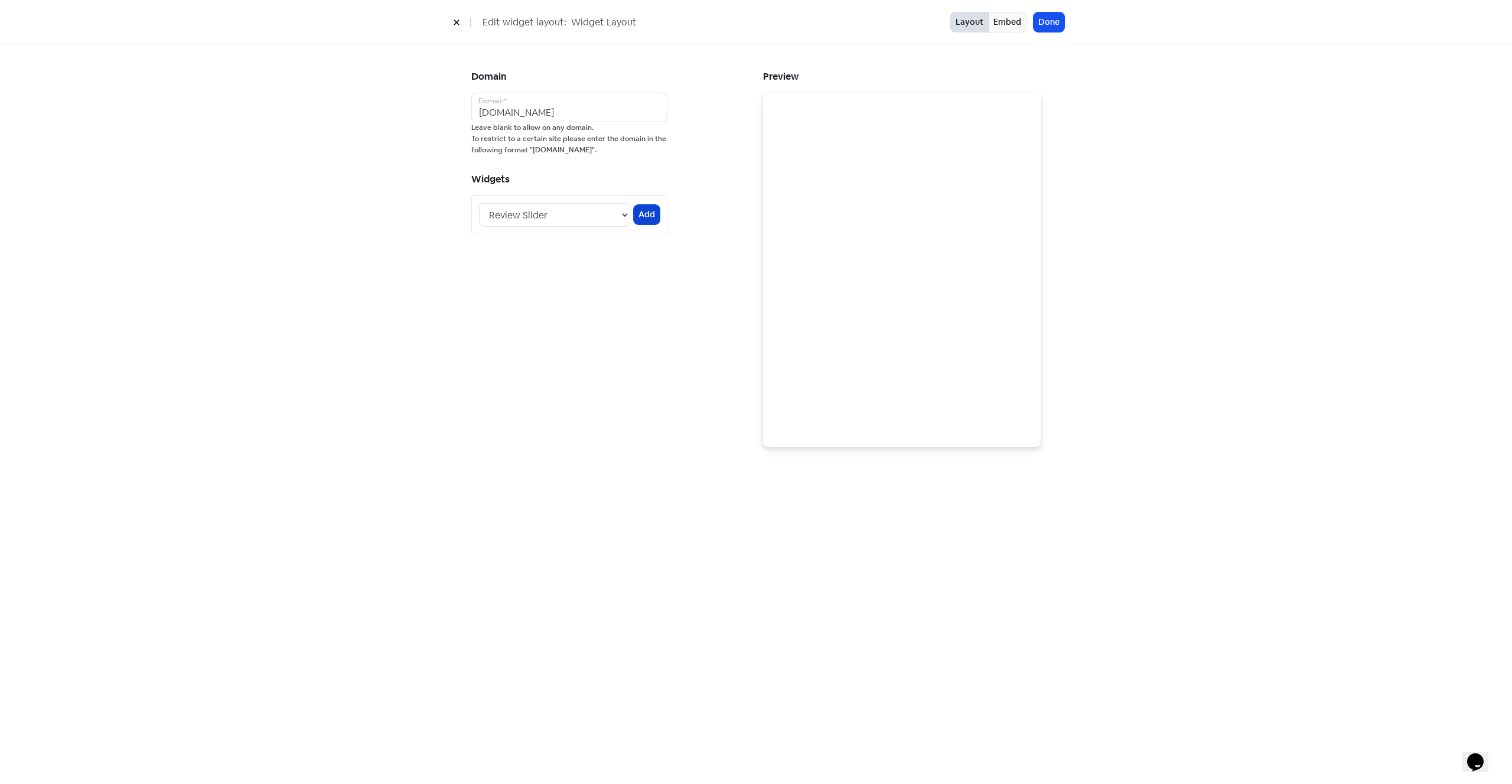
click at [648, 214] on button "Add" at bounding box center [647, 215] width 26 height 20
drag, startPoint x: 625, startPoint y: 352, endPoint x: 457, endPoint y: 358, distance: 168.1
click at [457, 358] on div "Domain deluxeplumbing.co.nz Domain* Leave blank to allow on any domain. To rest…" at bounding box center [756, 257] width 617 height 426
copy code "[AMAZE:REVIEW_SLIDER:TRqZsO7V]"
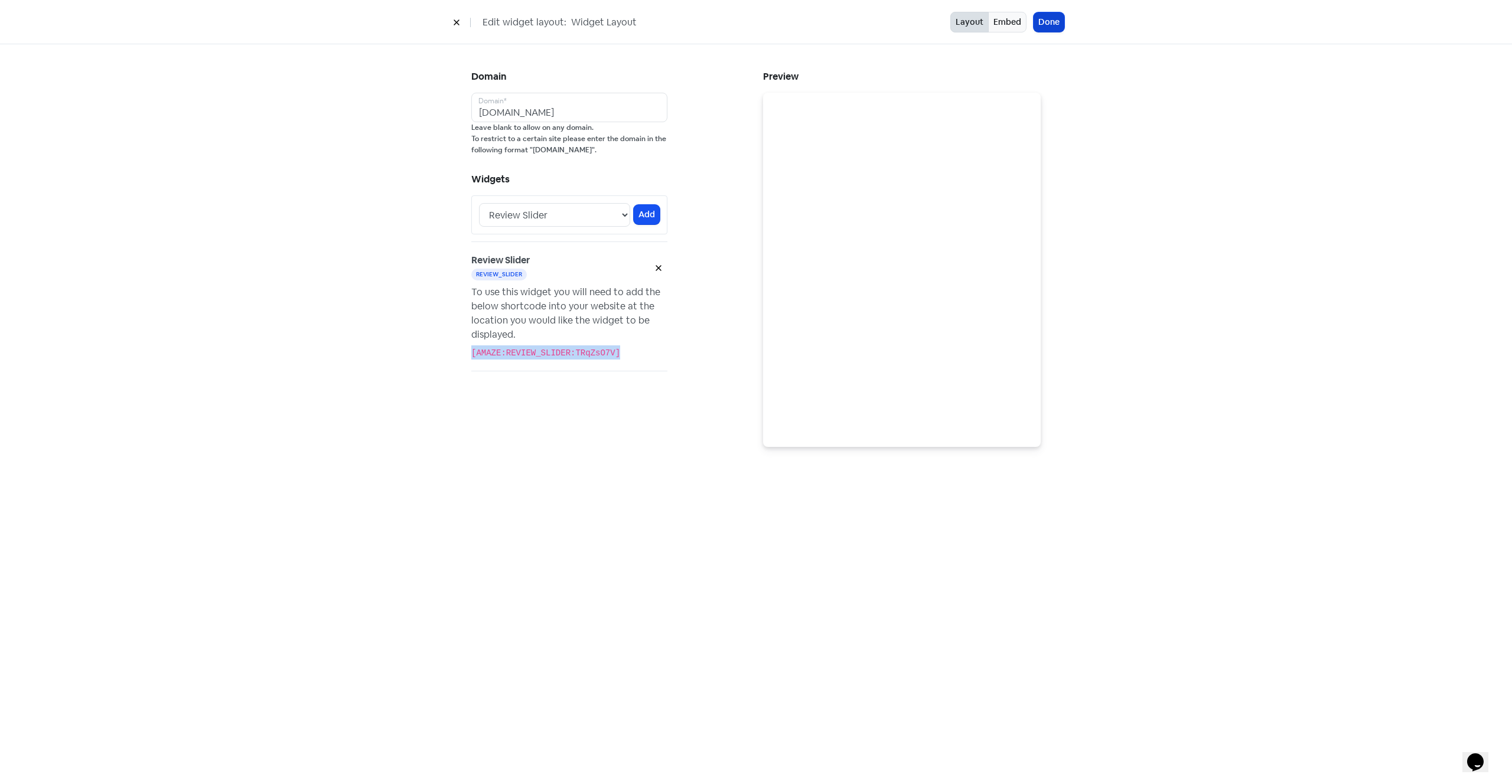
click at [1053, 24] on button "Done" at bounding box center [1049, 22] width 30 height 20
